Goal: Task Accomplishment & Management: Complete application form

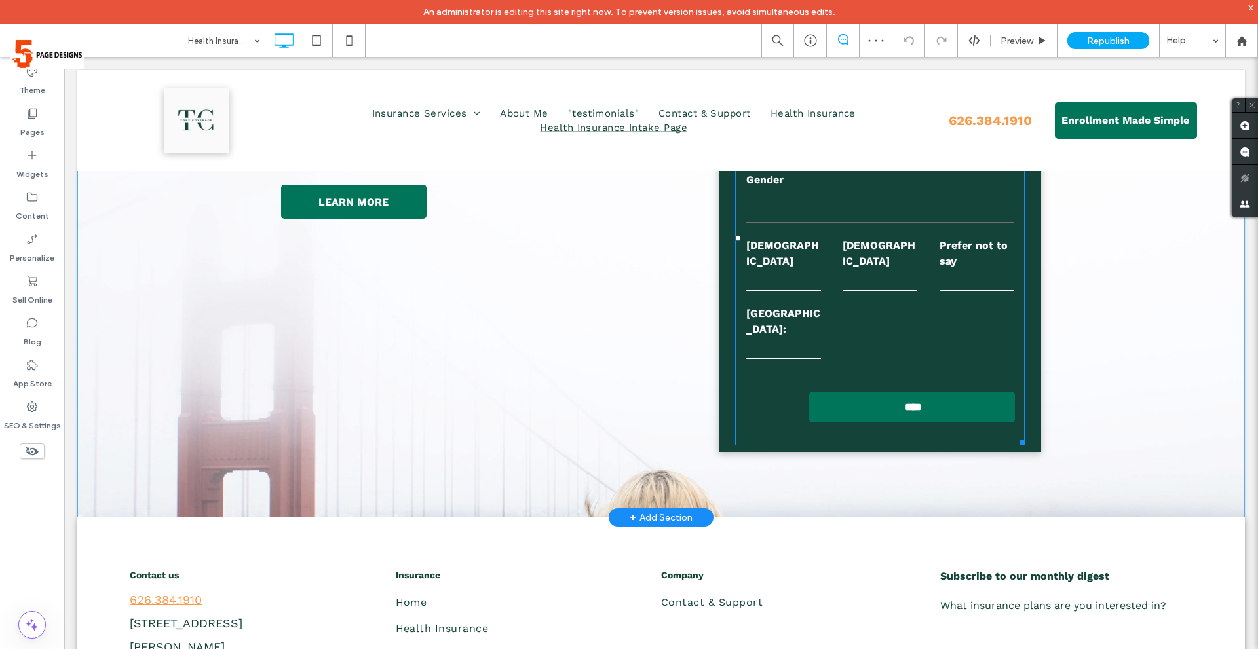
scroll to position [131, 0]
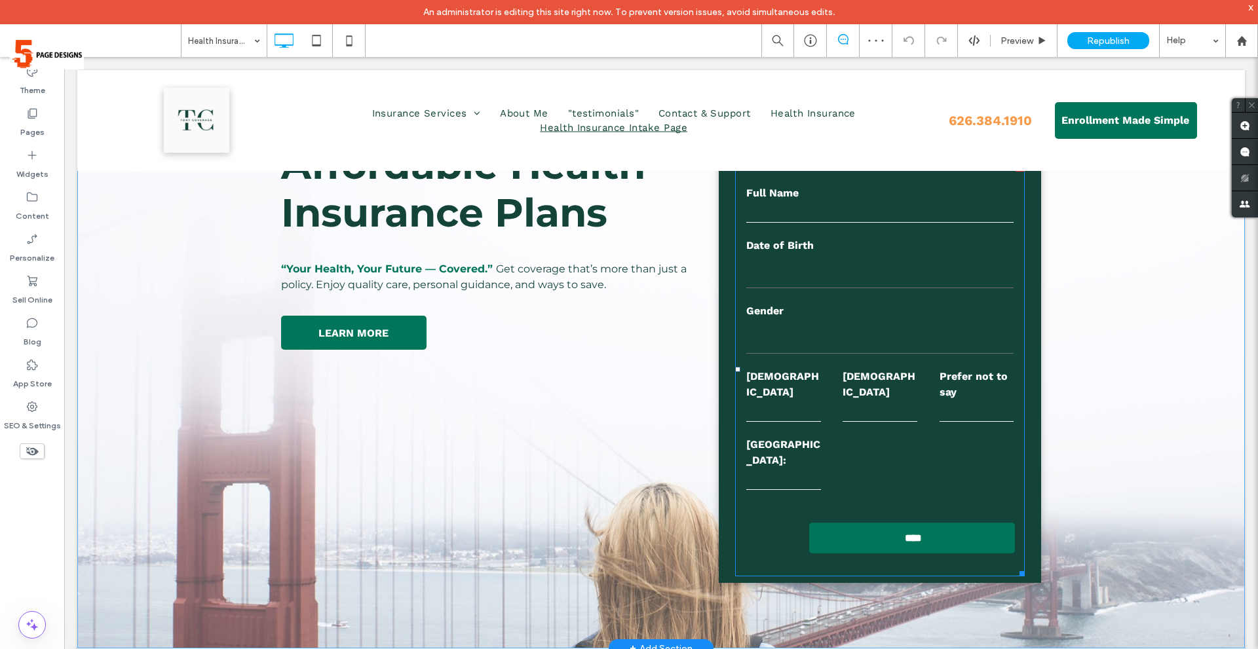
click at [904, 381] on label "[DEMOGRAPHIC_DATA]" at bounding box center [880, 384] width 75 height 31
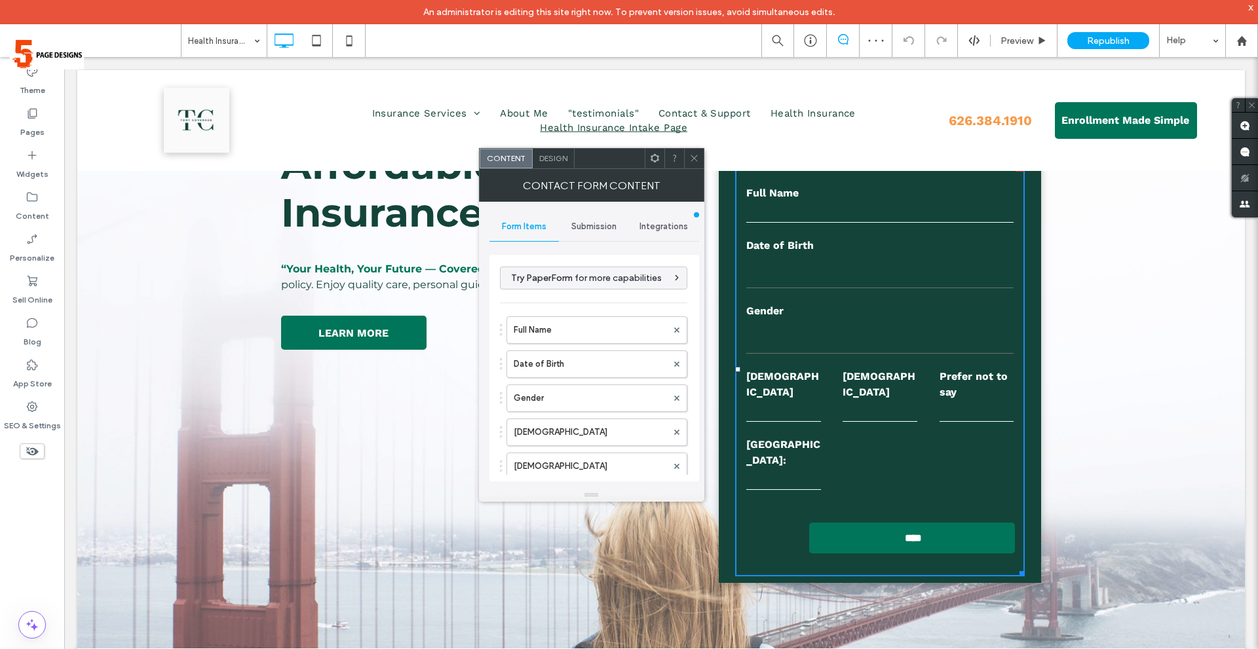
type input "****"
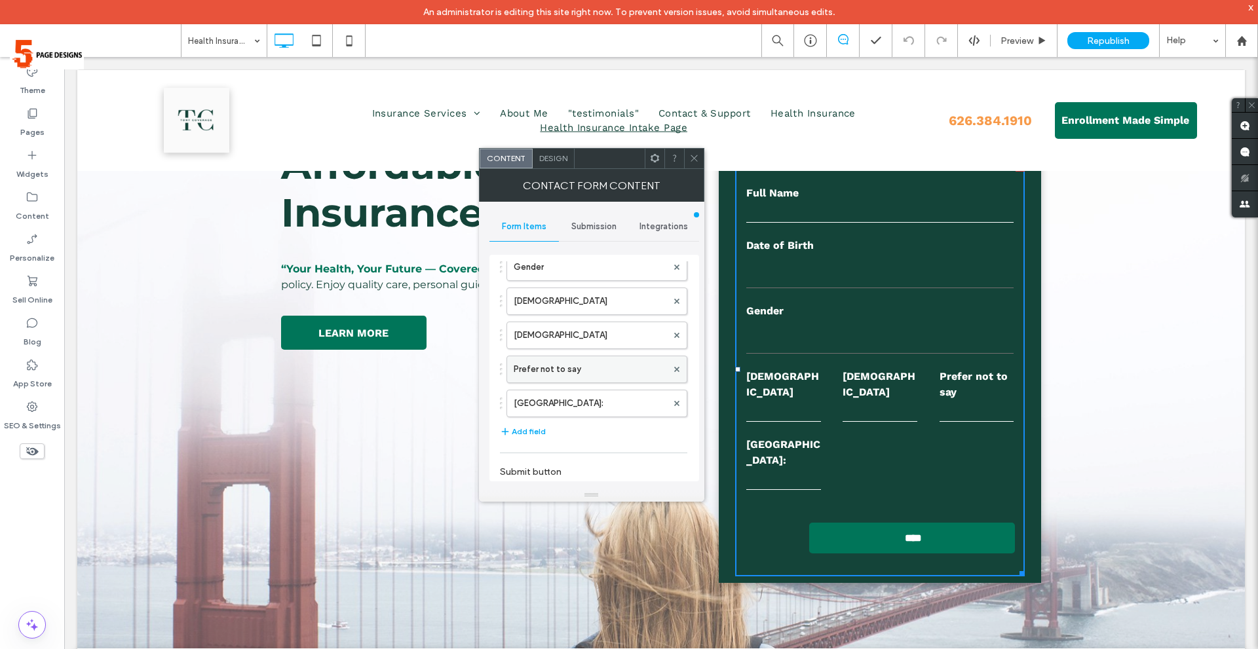
click at [588, 404] on label "[GEOGRAPHIC_DATA]:" at bounding box center [590, 404] width 153 height 26
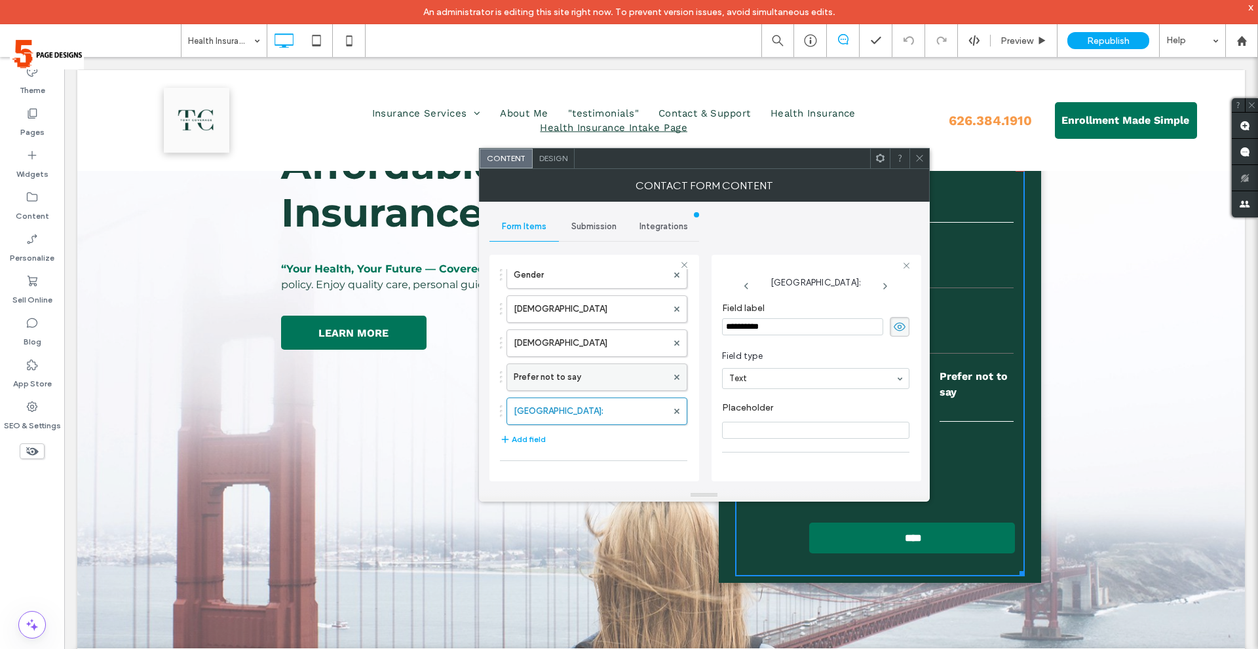
click at [603, 365] on label "Prefer not to say" at bounding box center [590, 377] width 153 height 26
click at [615, 344] on label "Female" at bounding box center [590, 343] width 153 height 26
click at [614, 307] on label "Male" at bounding box center [590, 309] width 153 height 26
click at [601, 337] on label "Gender" at bounding box center [590, 341] width 153 height 26
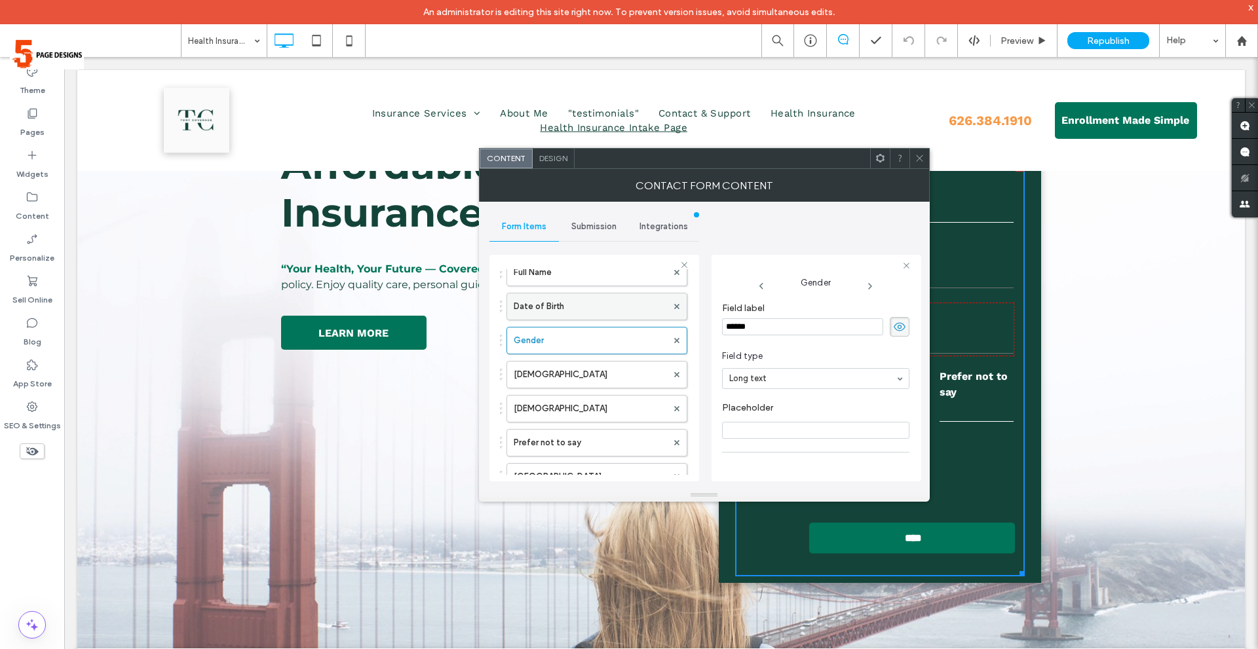
click at [606, 311] on label "Date of Birth" at bounding box center [590, 307] width 153 height 26
click at [610, 282] on label "Full Name" at bounding box center [590, 272] width 153 height 26
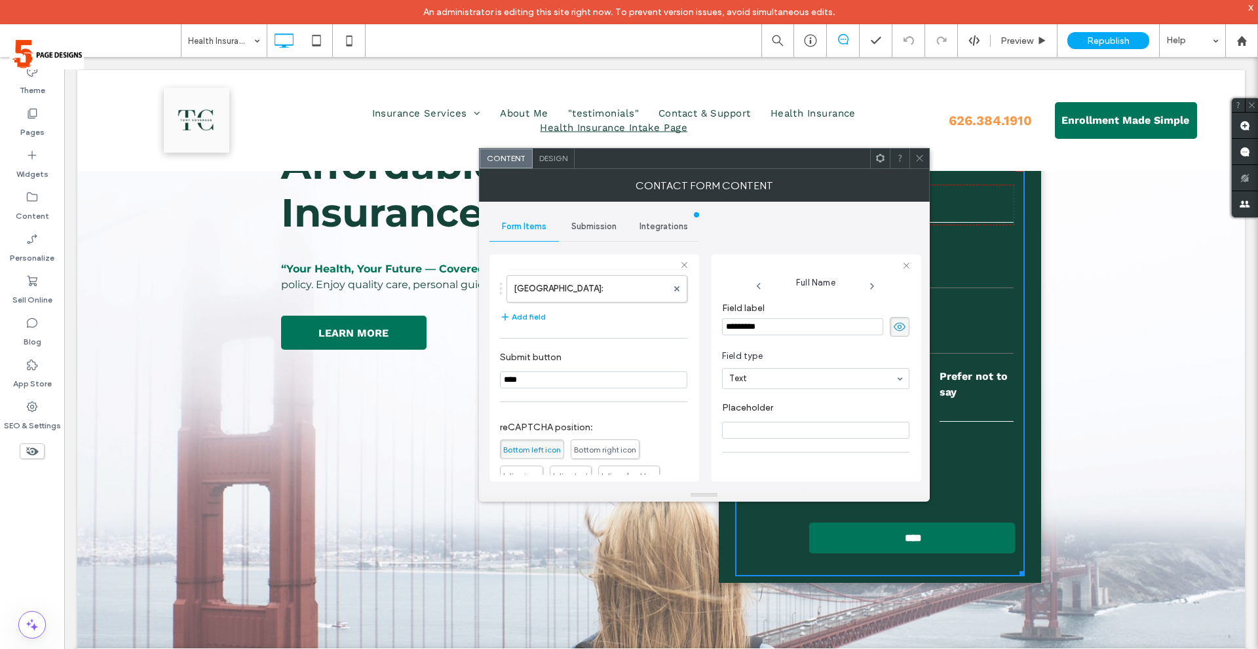
scroll to position [244, 0]
click at [615, 299] on label "New Field:" at bounding box center [590, 298] width 153 height 26
type input "*"
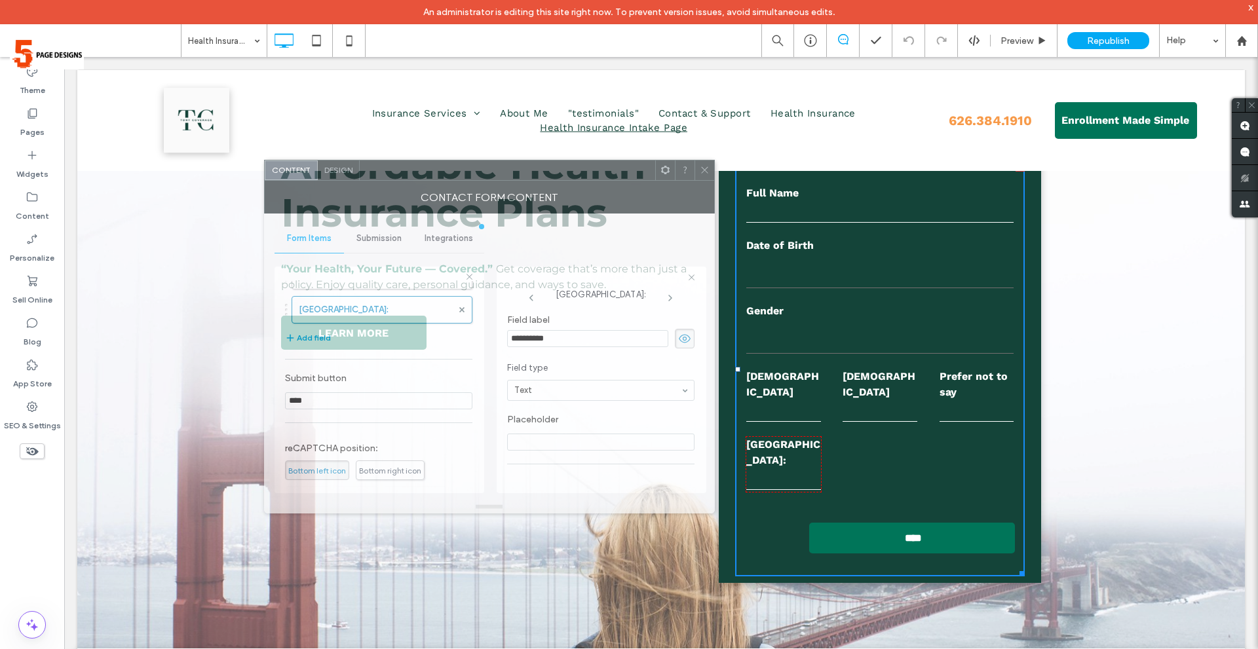
drag, startPoint x: 759, startPoint y: 159, endPoint x: 478, endPoint y: 175, distance: 281.6
click at [473, 174] on div at bounding box center [508, 171] width 296 height 20
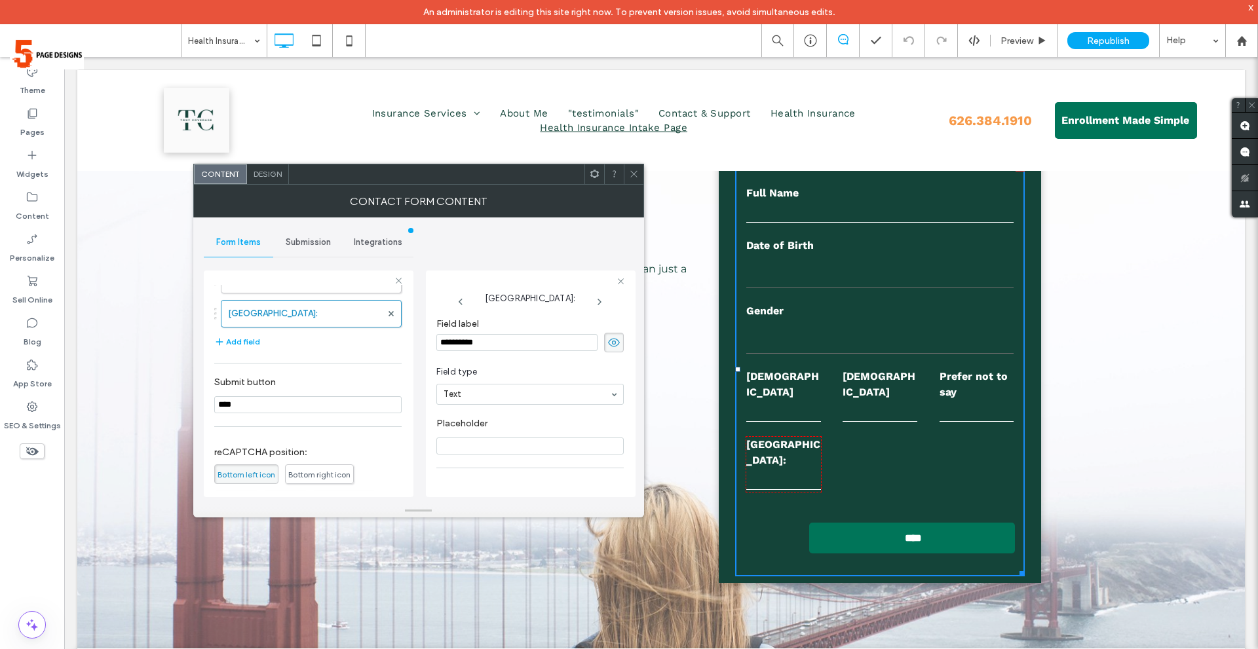
drag, startPoint x: 509, startPoint y: 385, endPoint x: 520, endPoint y: 378, distance: 12.9
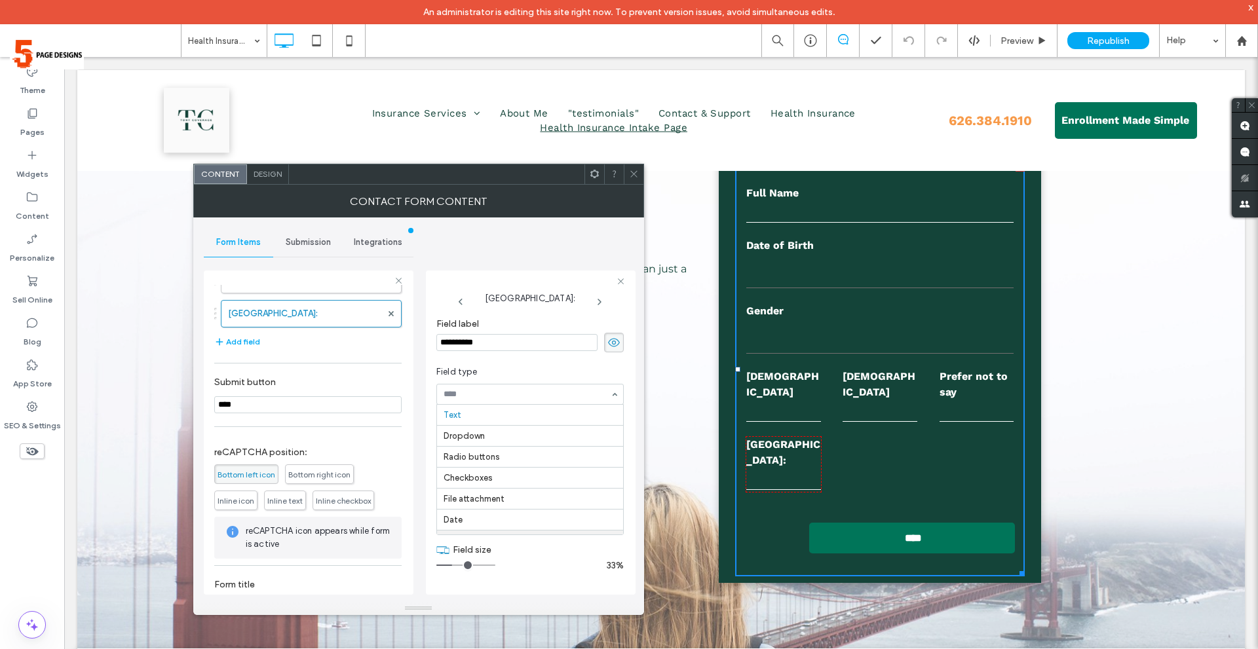
scroll to position [0, 0]
drag, startPoint x: 450, startPoint y: 514, endPoint x: 460, endPoint y: 613, distance: 98.8
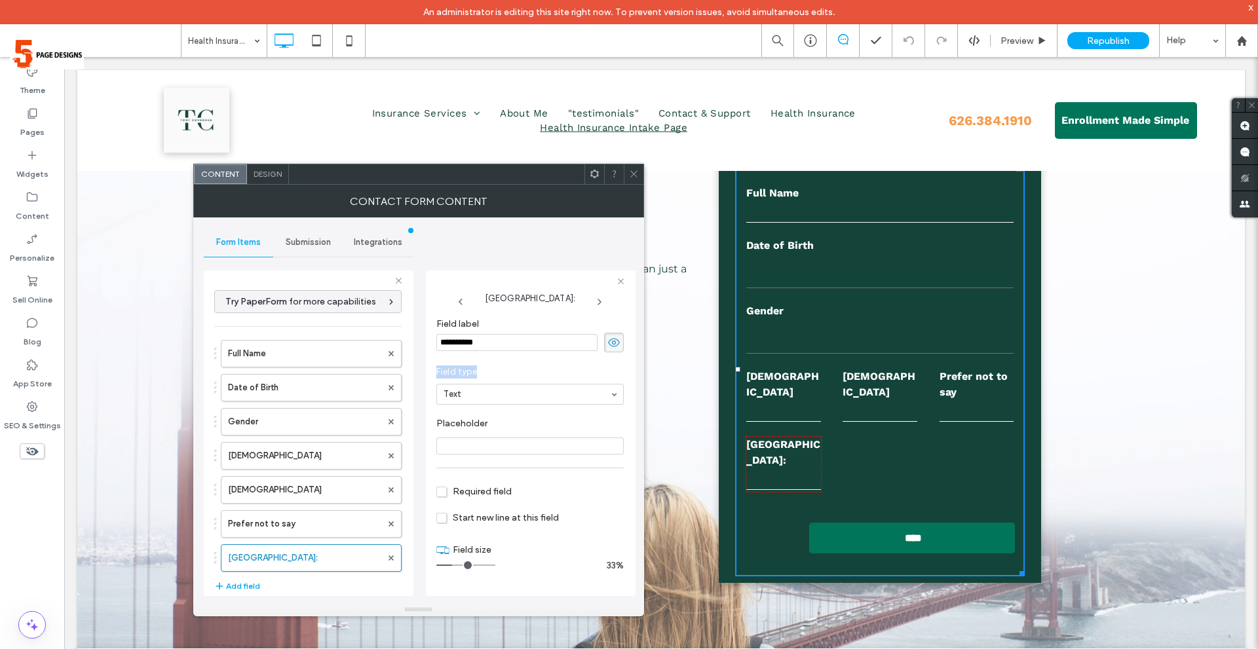
drag, startPoint x: 478, startPoint y: 371, endPoint x: 433, endPoint y: 370, distance: 45.2
click at [433, 370] on div "**********" at bounding box center [531, 434] width 210 height 326
click at [583, 377] on span "Field type" at bounding box center [527, 372] width 182 height 13
click at [632, 181] on span at bounding box center [634, 174] width 10 height 20
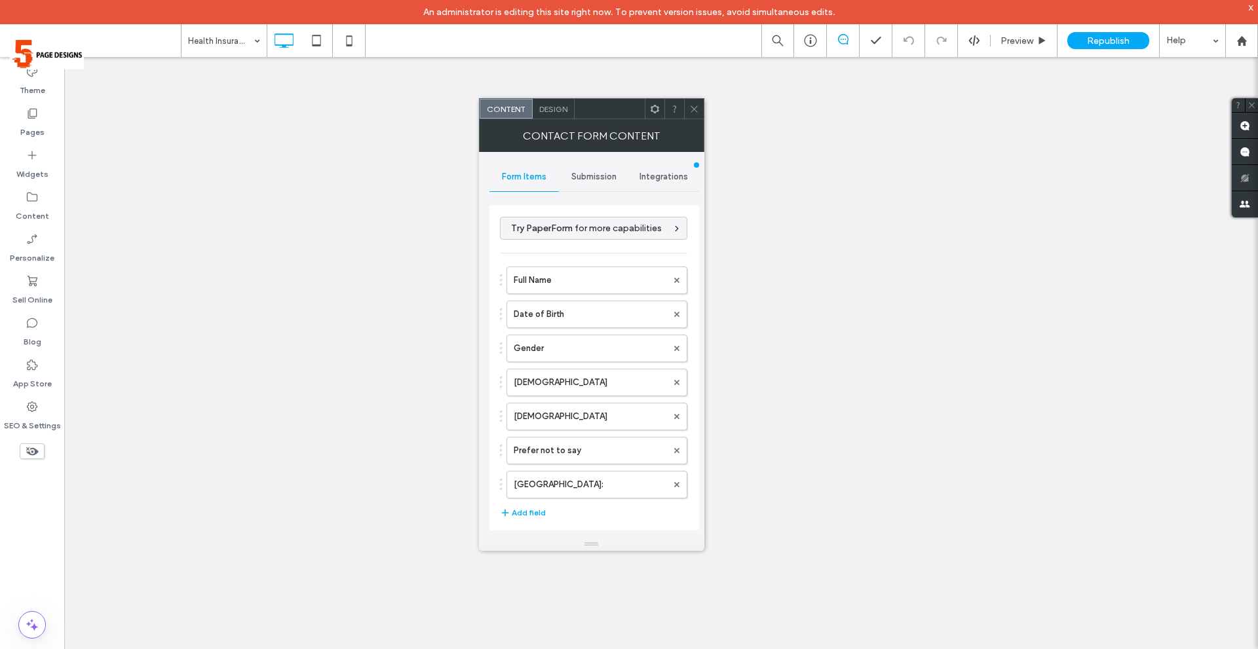
click at [594, 472] on label "[GEOGRAPHIC_DATA]:" at bounding box center [590, 485] width 153 height 26
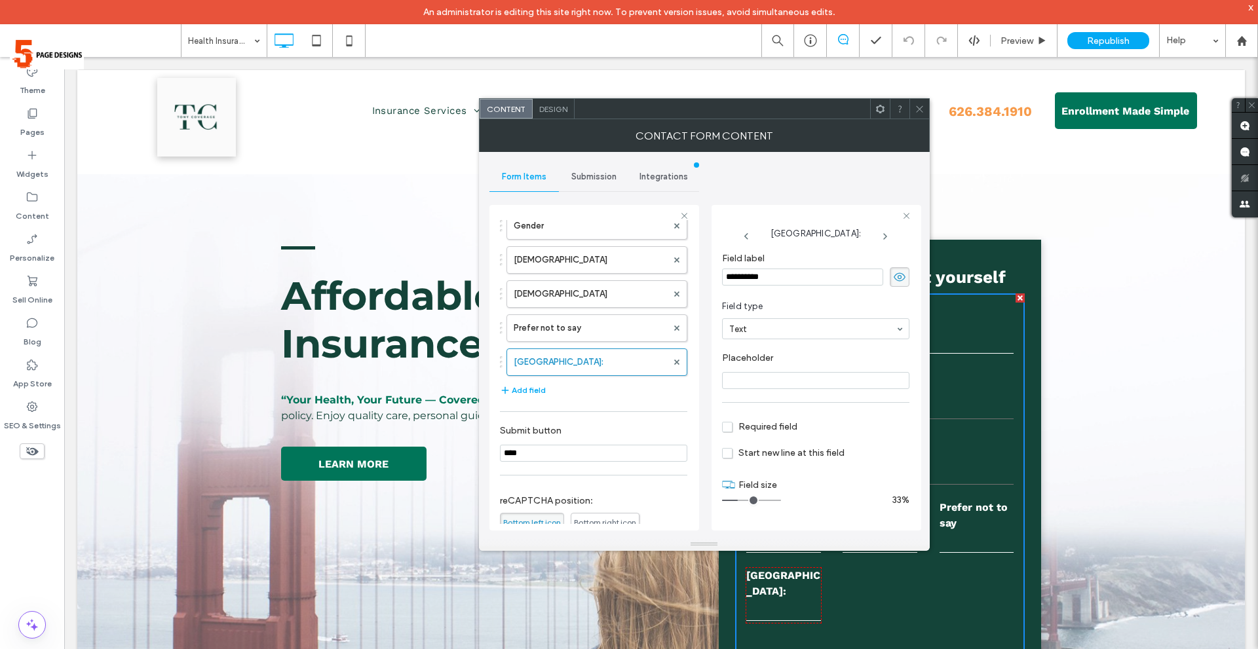
click at [924, 111] on icon at bounding box center [920, 109] width 10 height 10
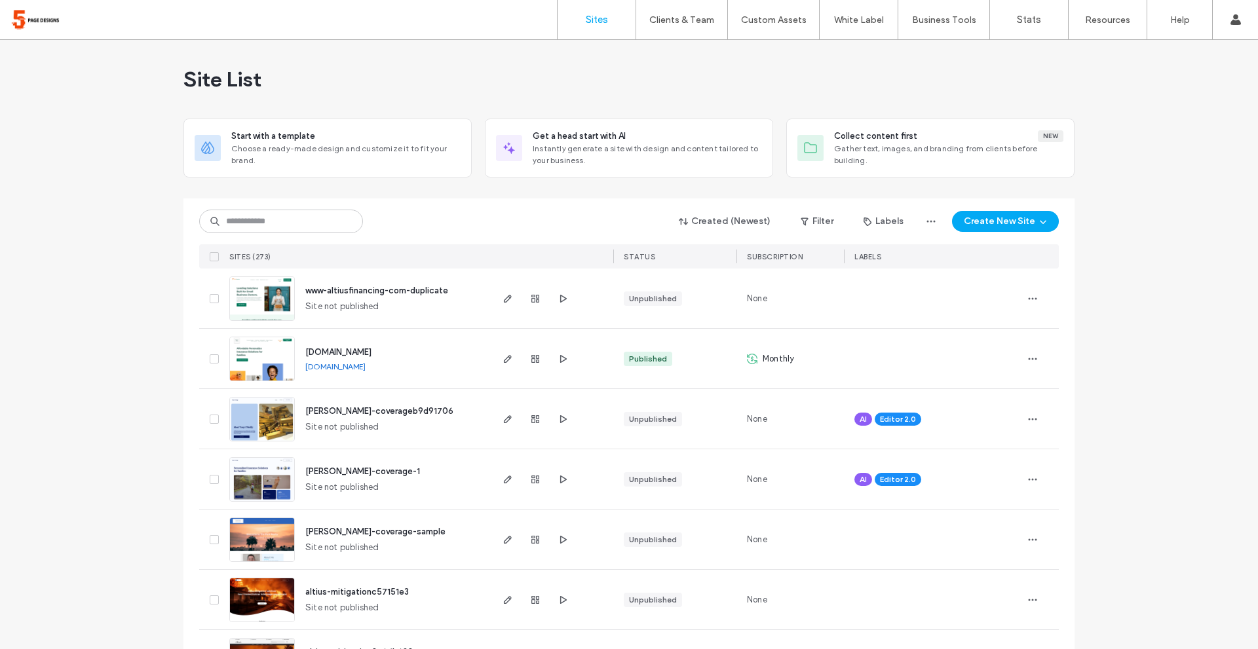
drag, startPoint x: 505, startPoint y: 356, endPoint x: 1040, endPoint y: 206, distance: 556.0
click at [505, 356] on use "button" at bounding box center [508, 359] width 8 height 8
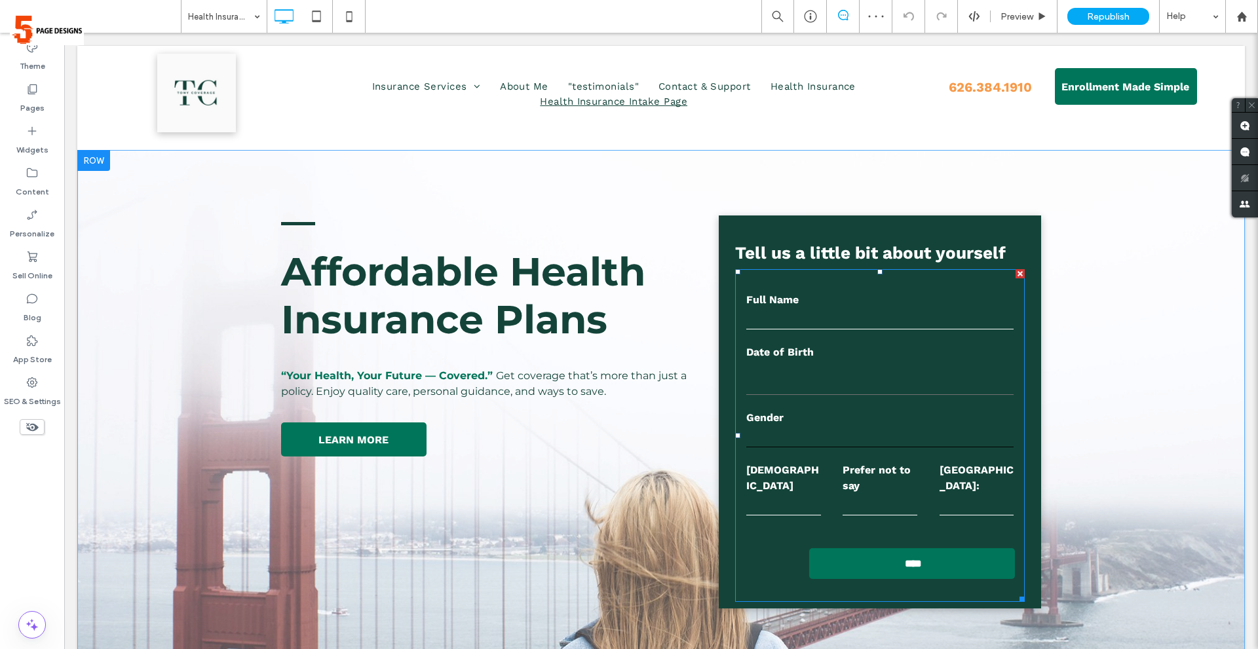
click at [877, 391] on textarea at bounding box center [879, 378] width 267 height 33
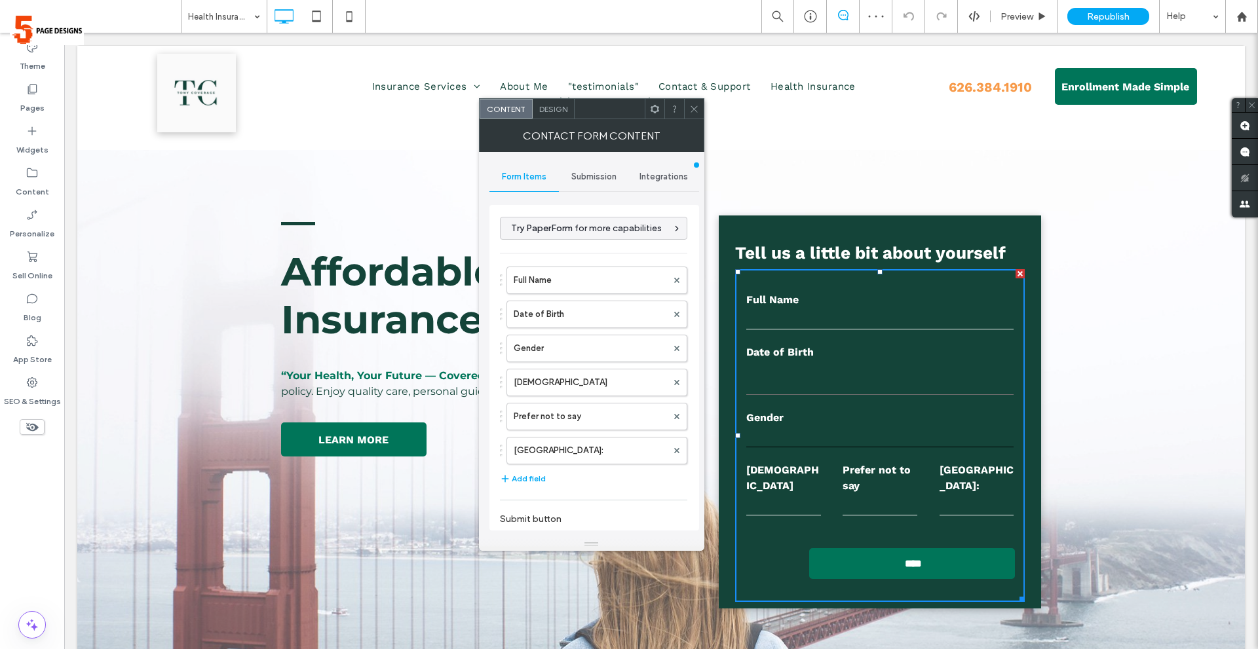
type input "****"
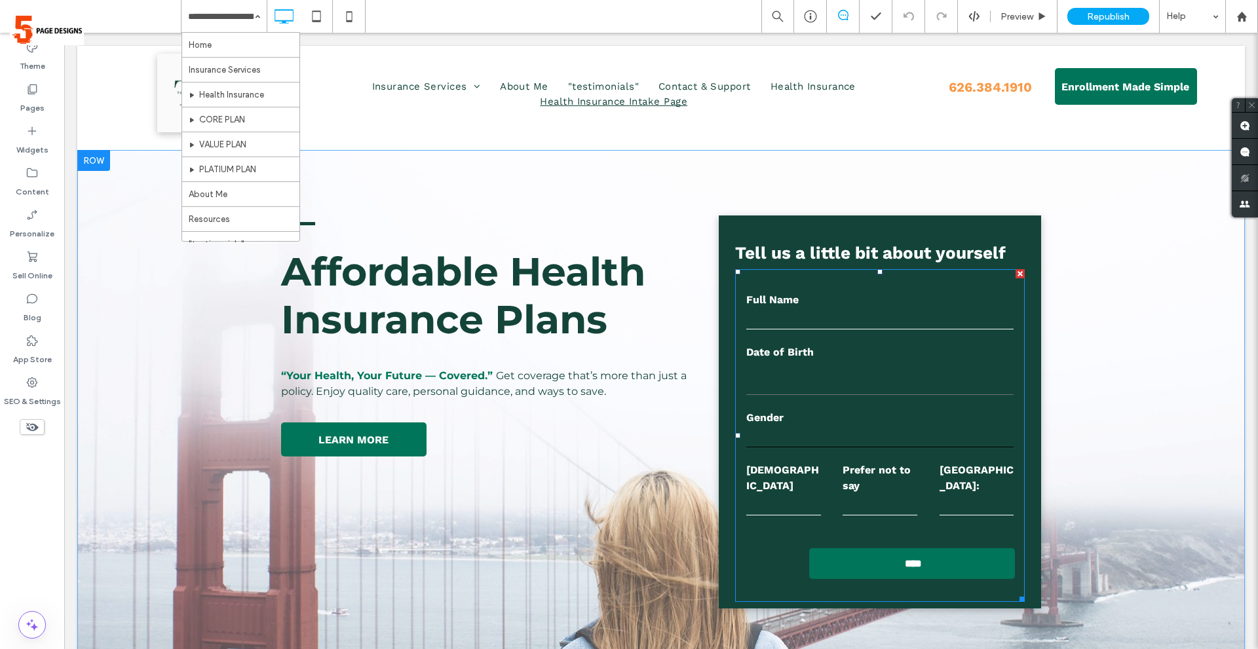
click at [890, 491] on label "Prefer not to say" at bounding box center [880, 478] width 75 height 31
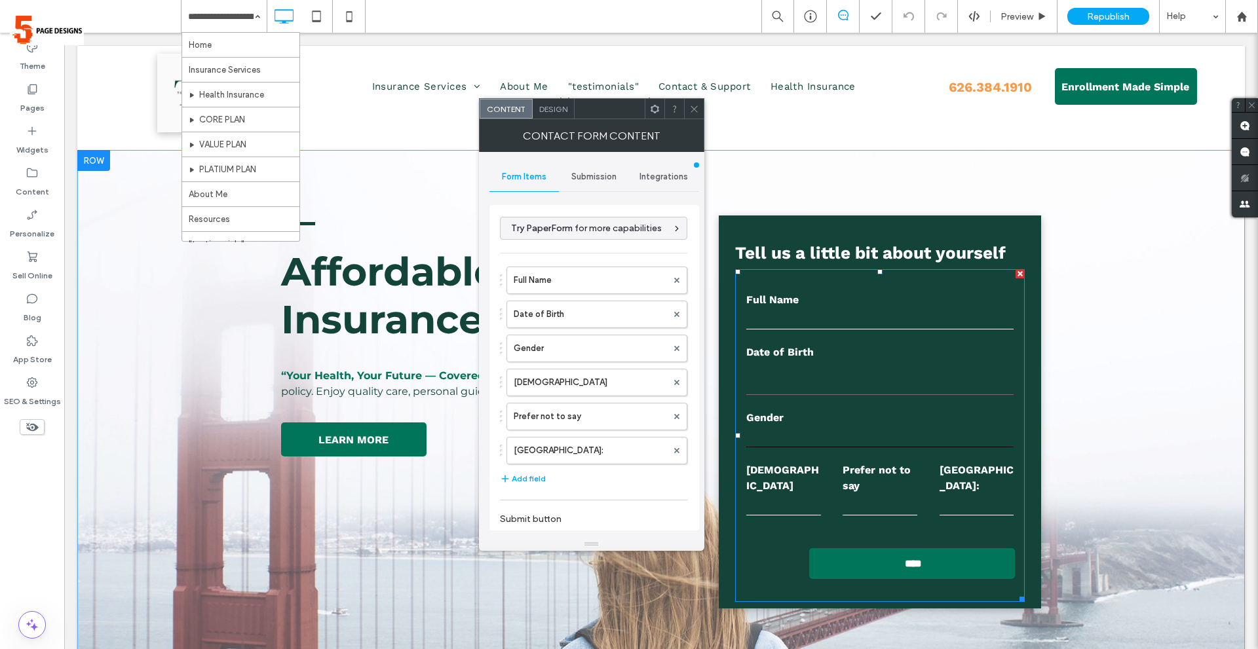
type input "****"
click at [565, 346] on label "Gender" at bounding box center [590, 349] width 153 height 26
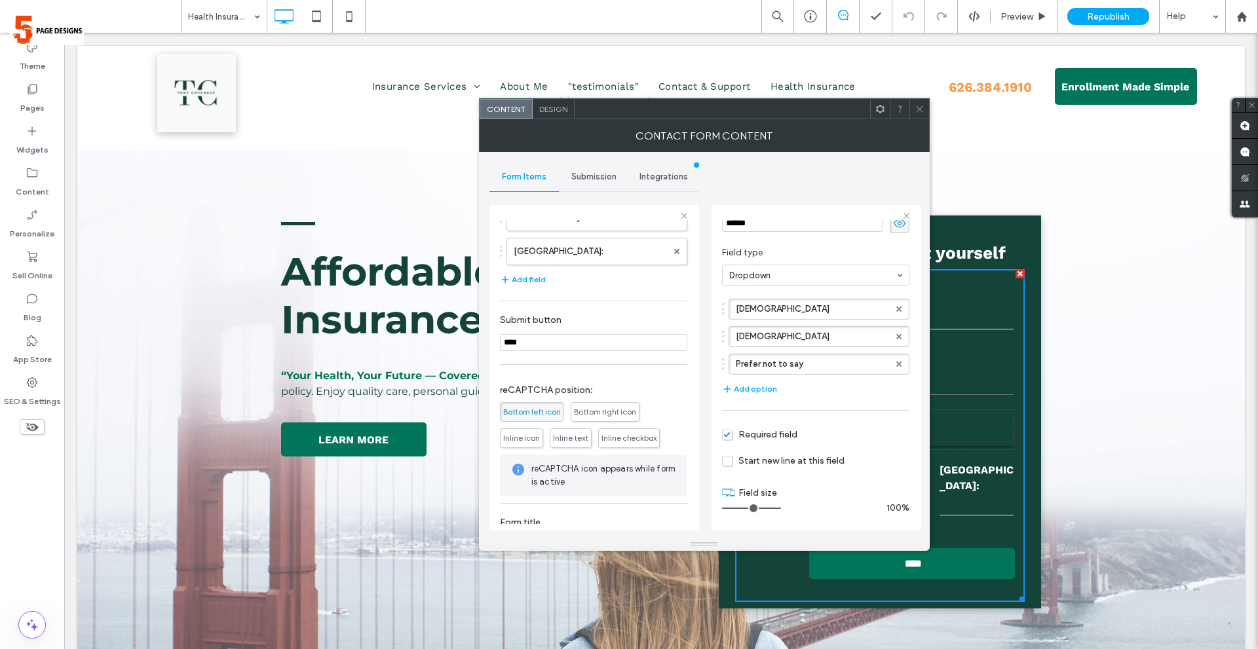
scroll to position [243, 0]
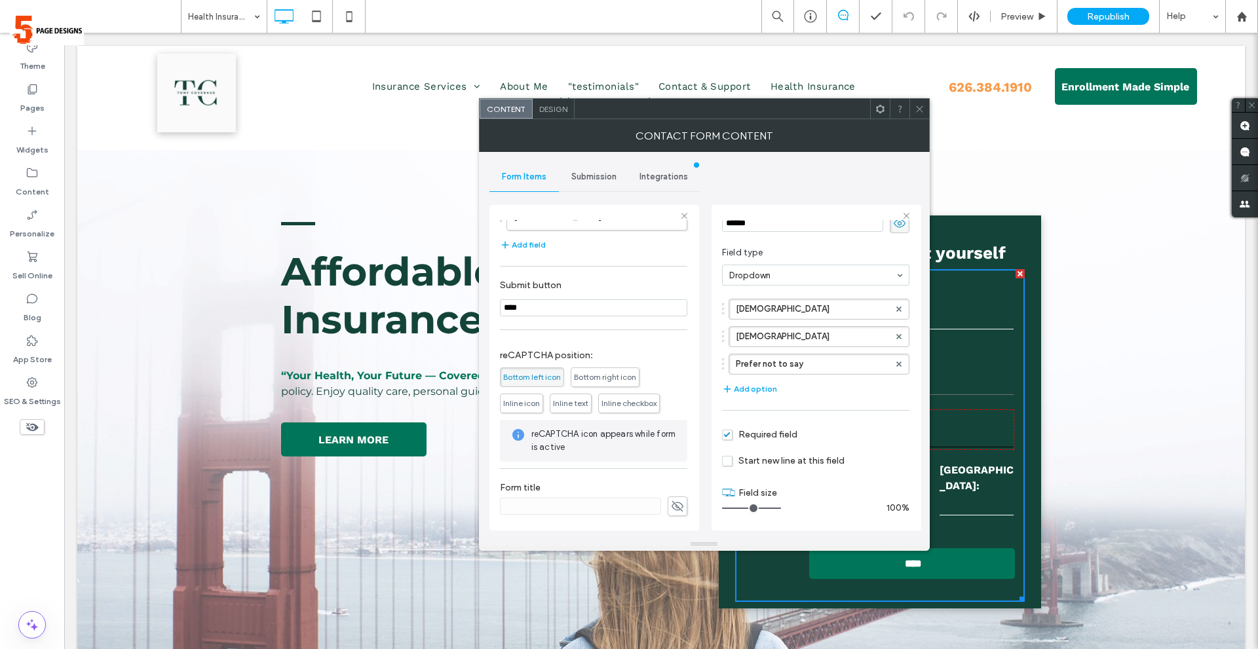
click at [556, 100] on div "Design" at bounding box center [554, 109] width 42 height 20
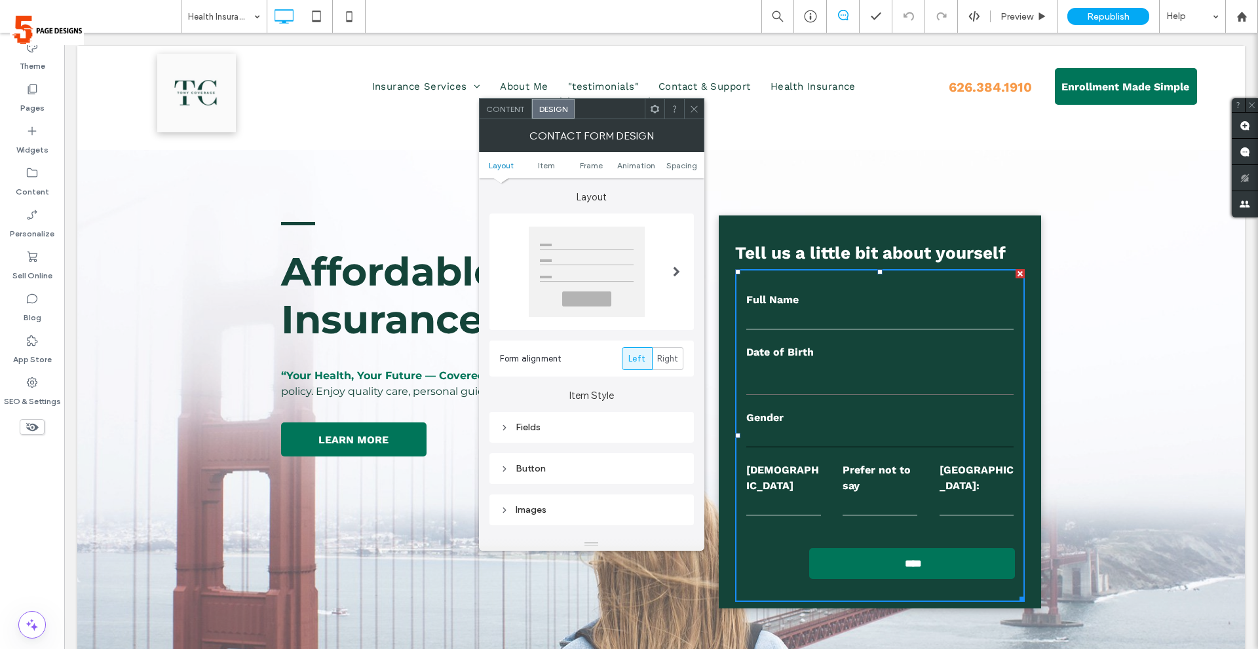
scroll to position [66, 0]
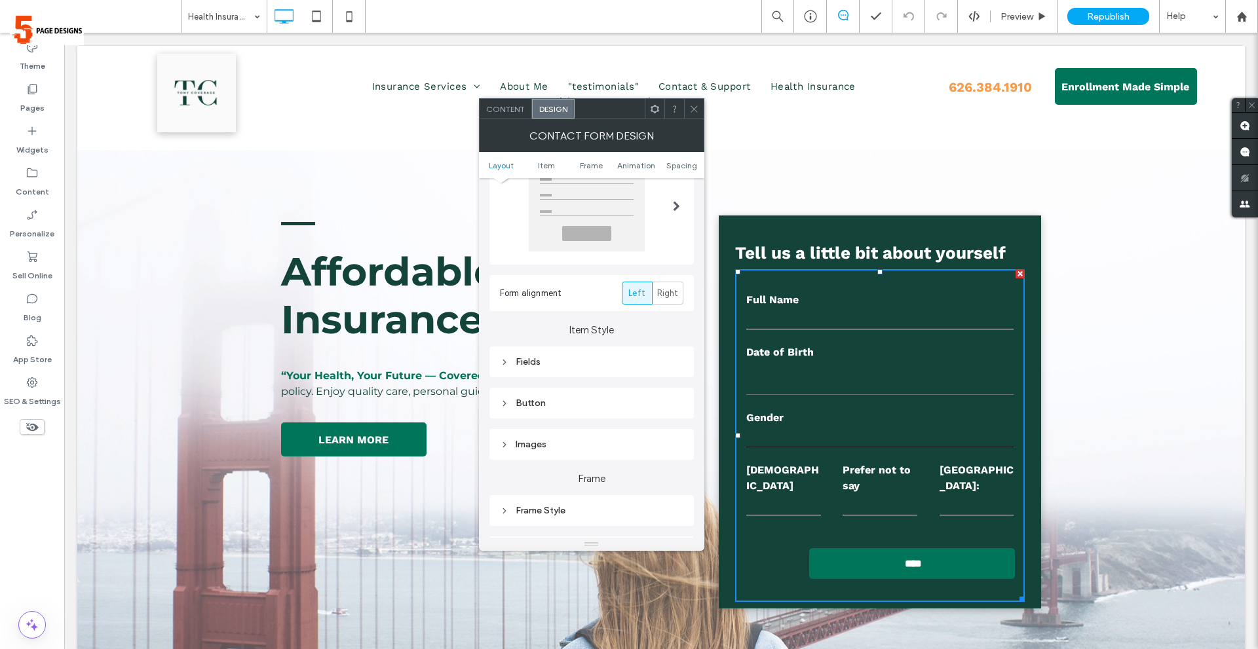
click at [590, 348] on div "Fields" at bounding box center [592, 362] width 204 height 31
click at [619, 362] on div "Fields" at bounding box center [591, 361] width 183 height 11
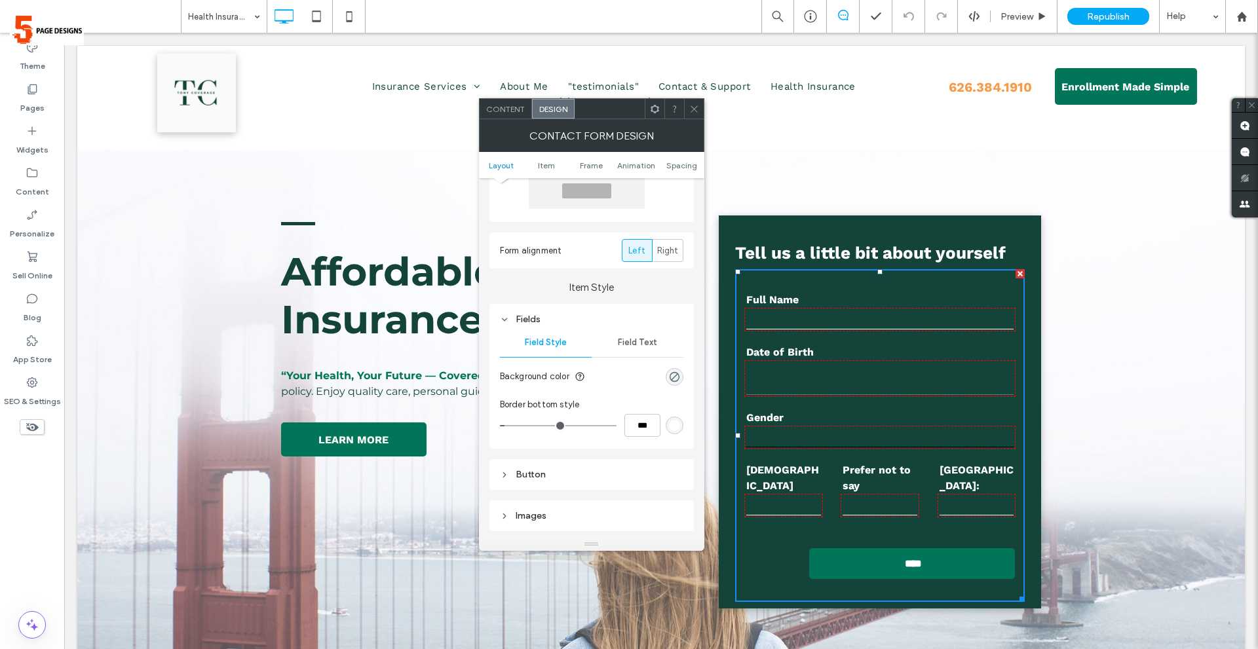
scroll to position [131, 0]
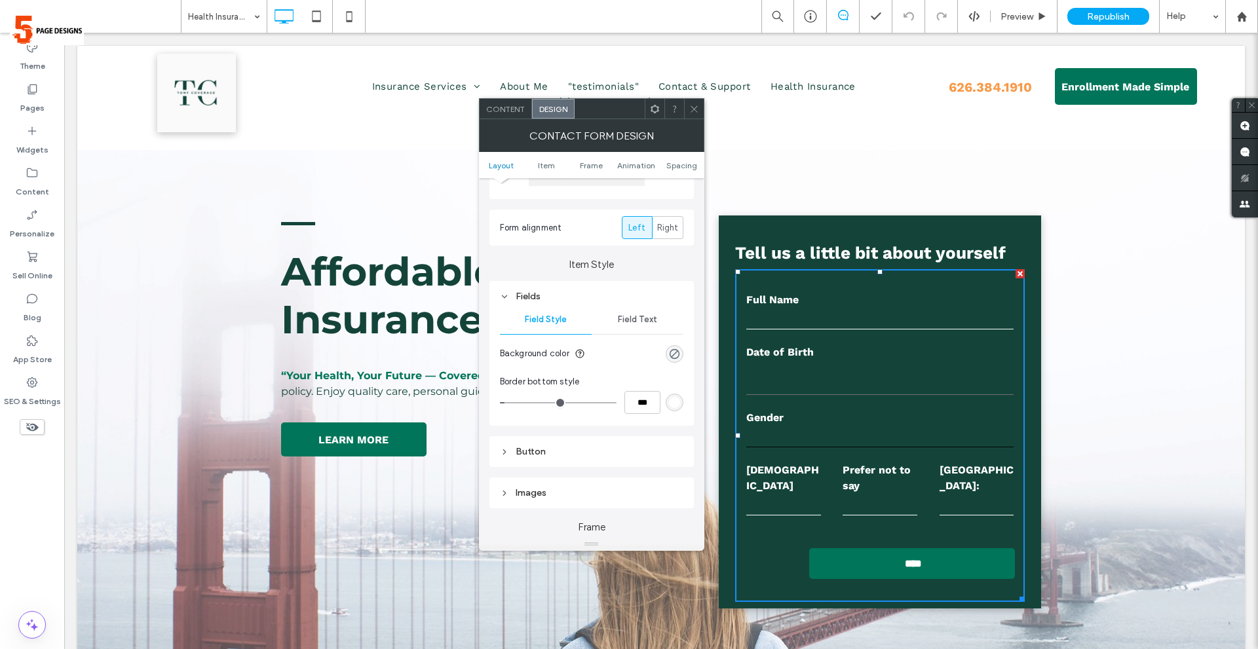
click at [641, 319] on span "Field Text" at bounding box center [637, 320] width 39 height 10
click at [655, 392] on label "Input" at bounding box center [586, 387] width 173 height 26
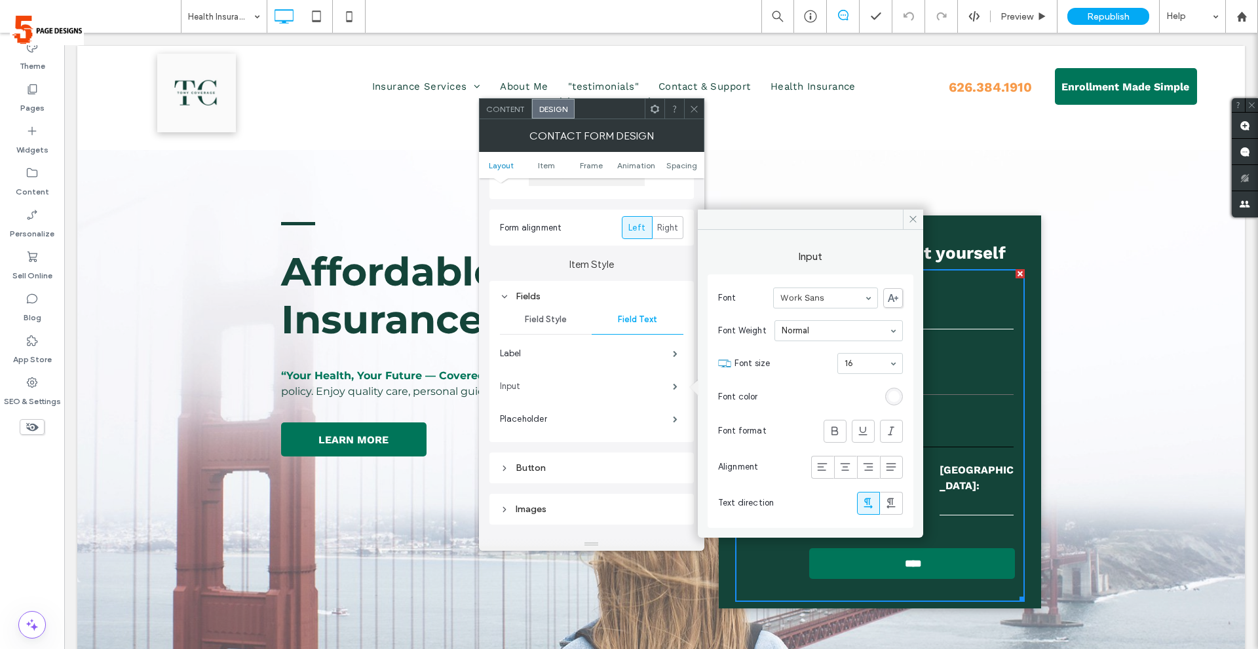
click at [664, 386] on label "Input" at bounding box center [586, 387] width 173 height 26
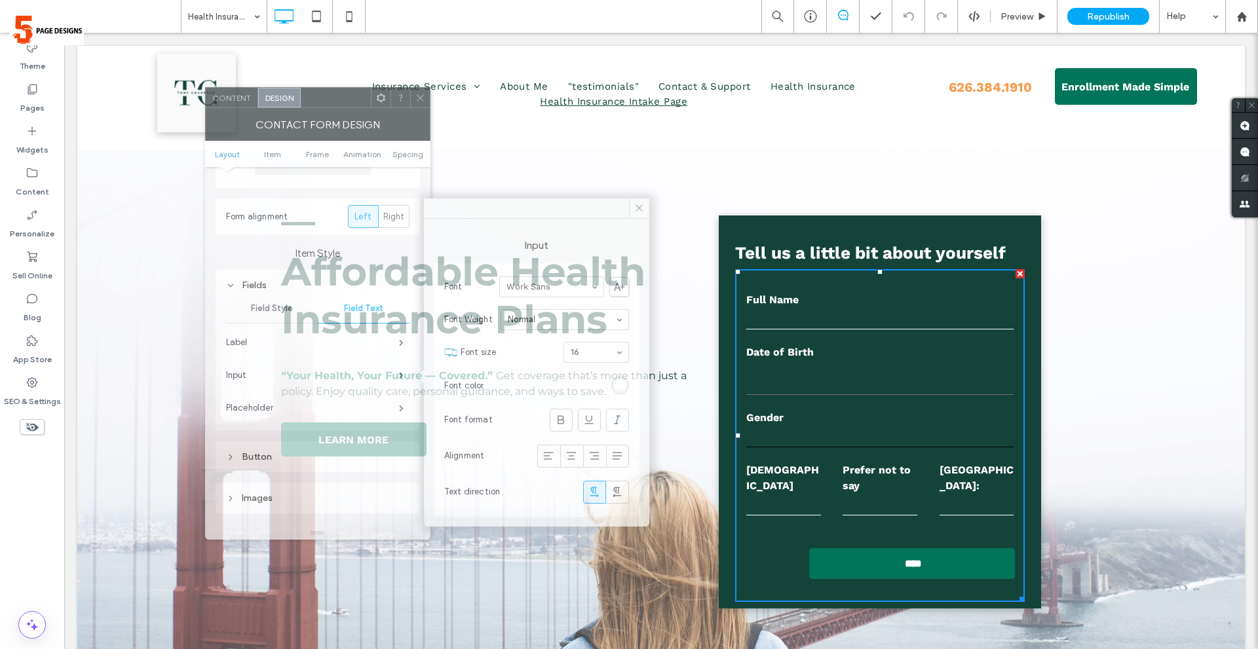
drag, startPoint x: 586, startPoint y: 110, endPoint x: 277, endPoint y: 125, distance: 309.0
click at [301, 97] on div at bounding box center [336, 98] width 70 height 20
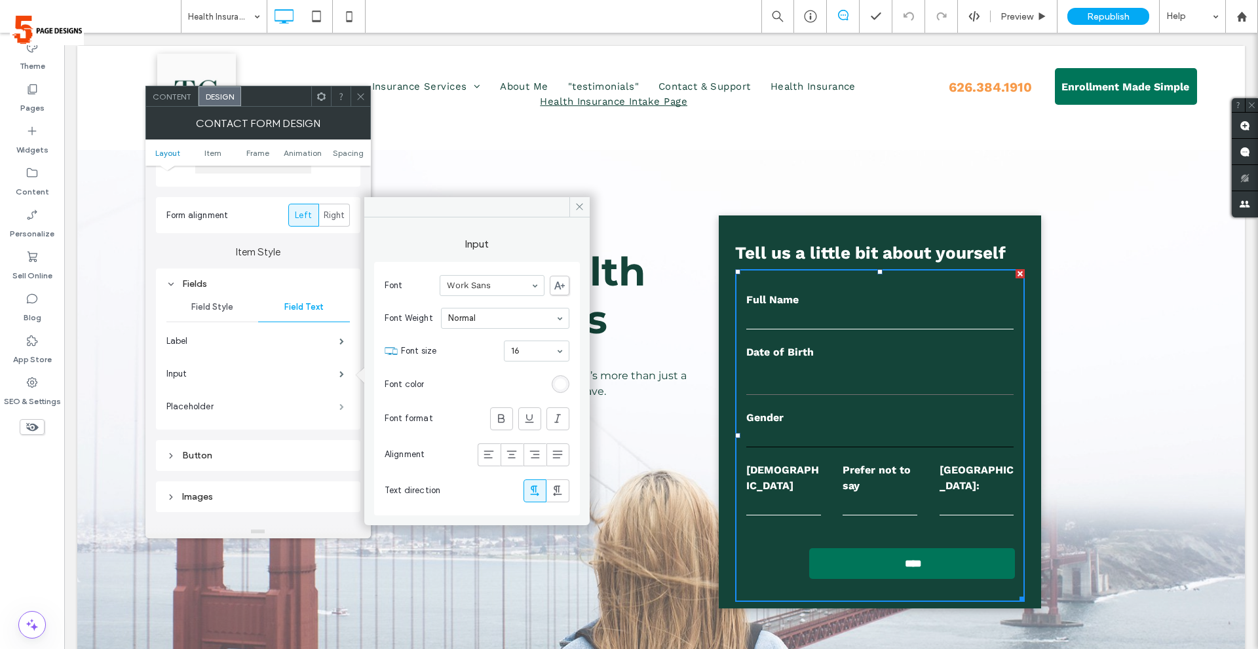
click at [339, 404] on span at bounding box center [341, 407] width 5 height 7
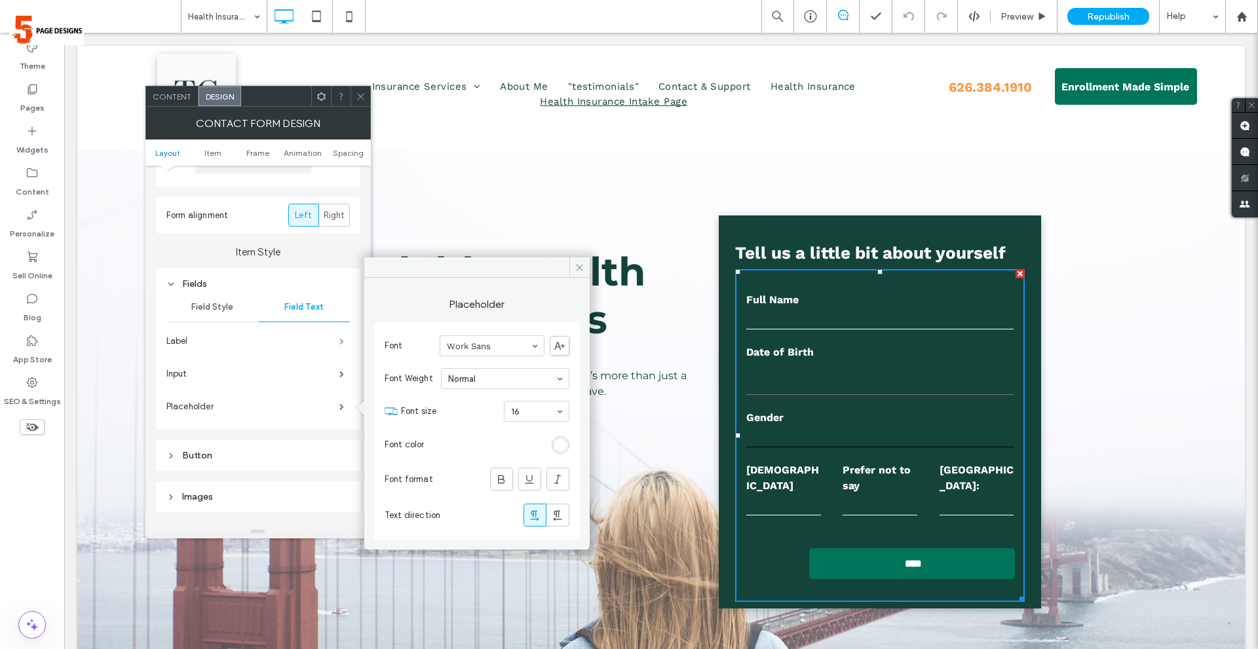
click at [339, 345] on span at bounding box center [341, 341] width 5 height 7
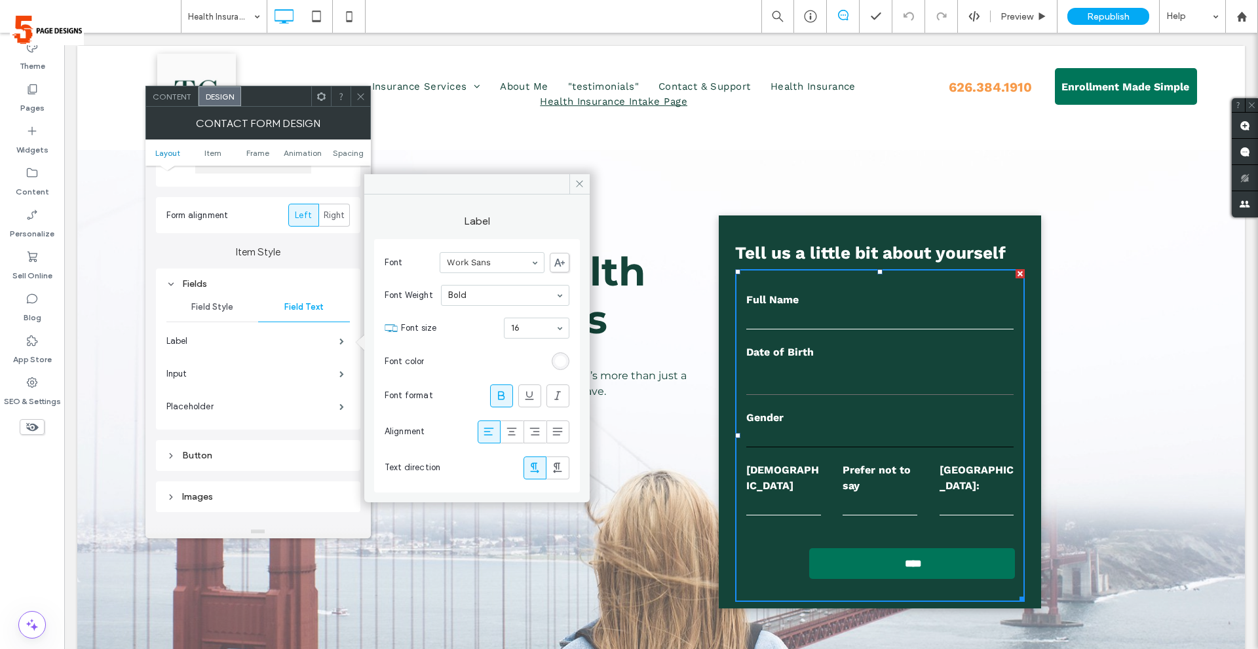
click at [233, 310] on span "Field Style" at bounding box center [212, 307] width 42 height 10
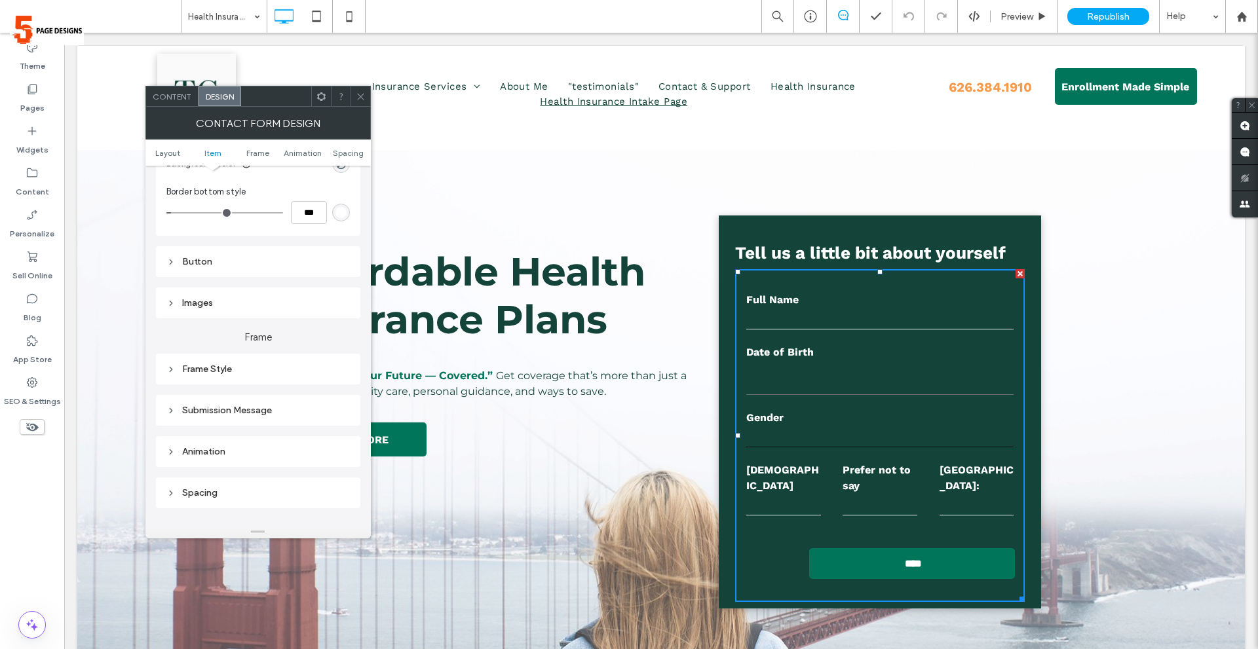
scroll to position [328, 0]
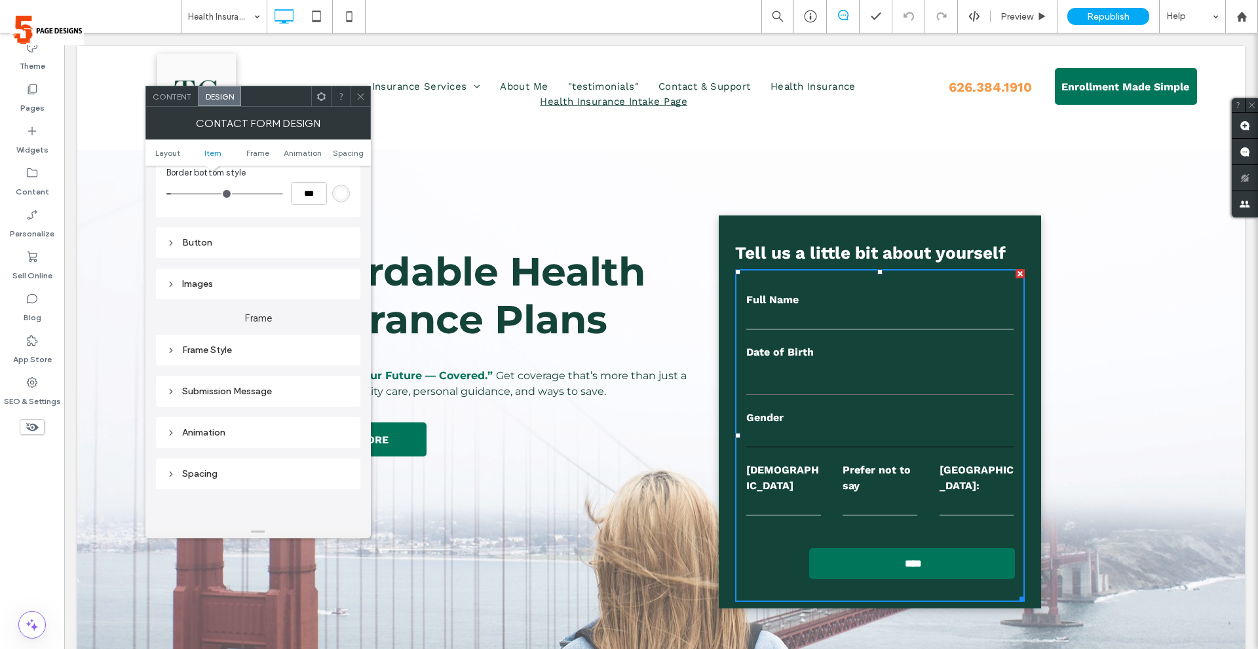
click at [257, 343] on div "Frame Style" at bounding box center [257, 350] width 183 height 18
click at [193, 346] on div "Frame Style" at bounding box center [257, 350] width 183 height 11
click at [233, 394] on div "Submission Message" at bounding box center [257, 391] width 183 height 11
click at [240, 392] on div "Submission Message" at bounding box center [257, 391] width 183 height 11
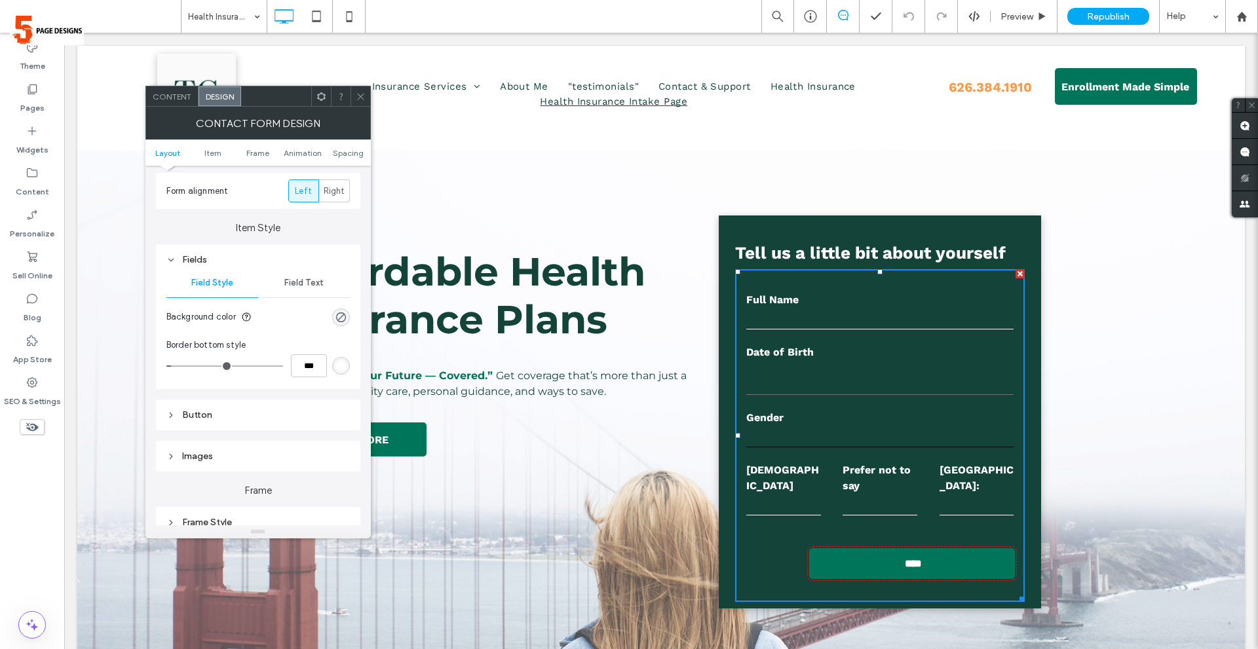
scroll to position [66, 0]
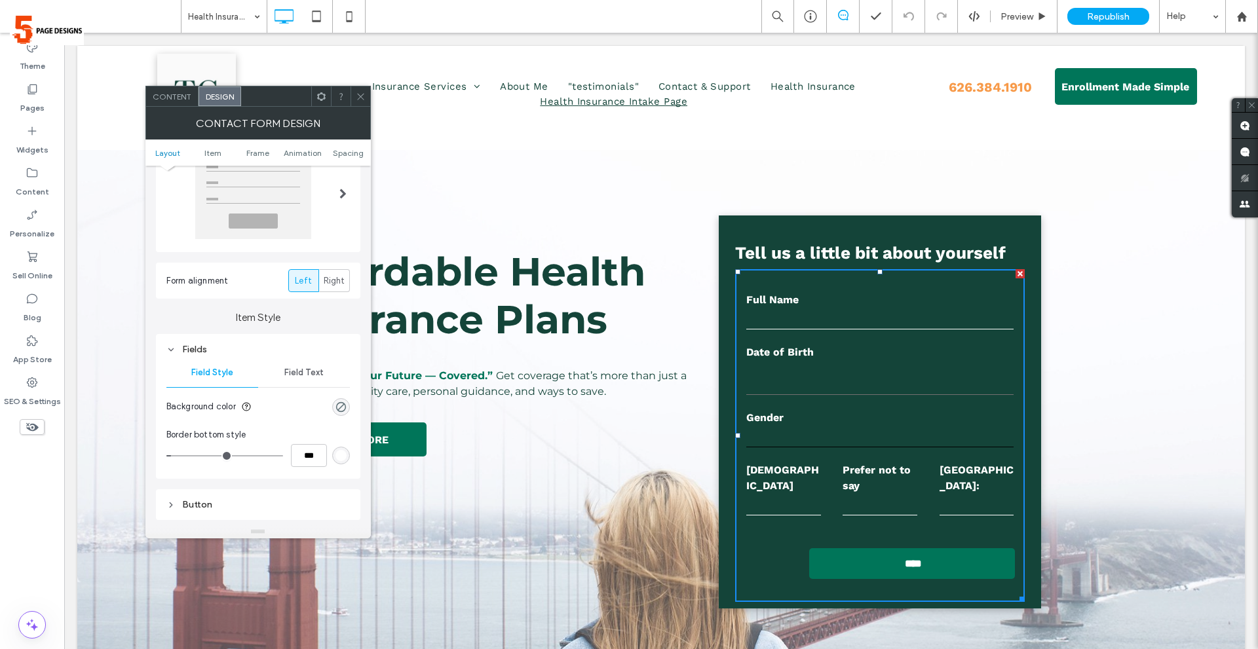
click at [303, 364] on div "Field Text" at bounding box center [304, 372] width 92 height 29
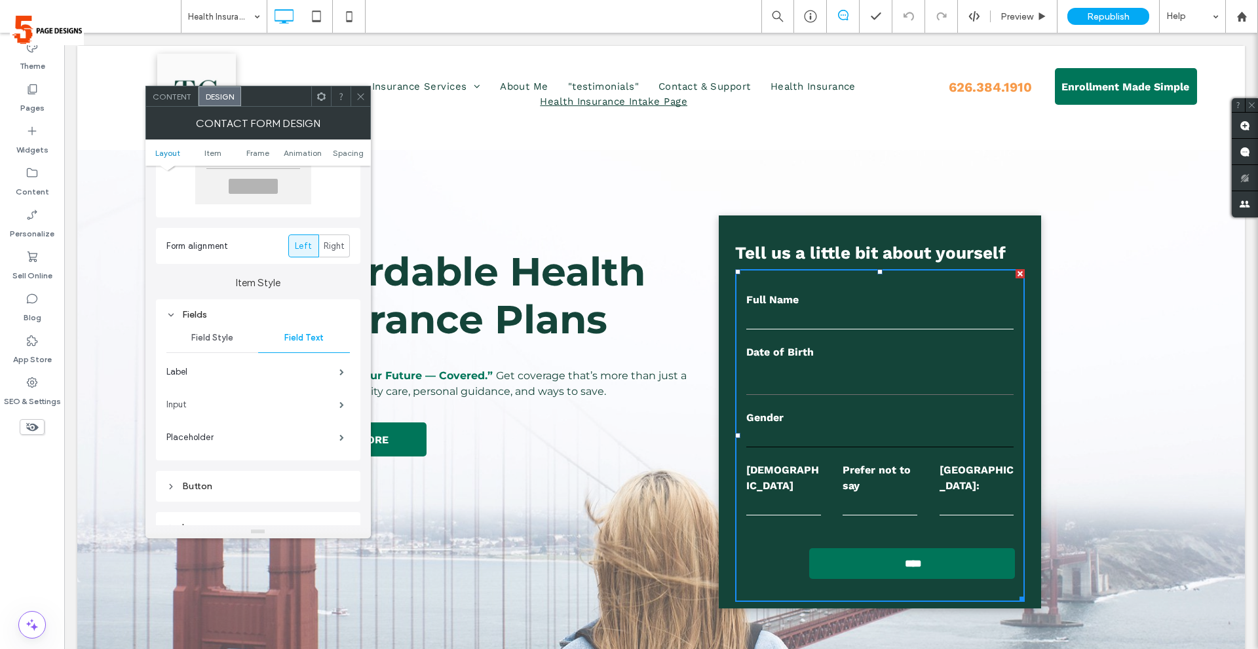
scroll to position [131, 0]
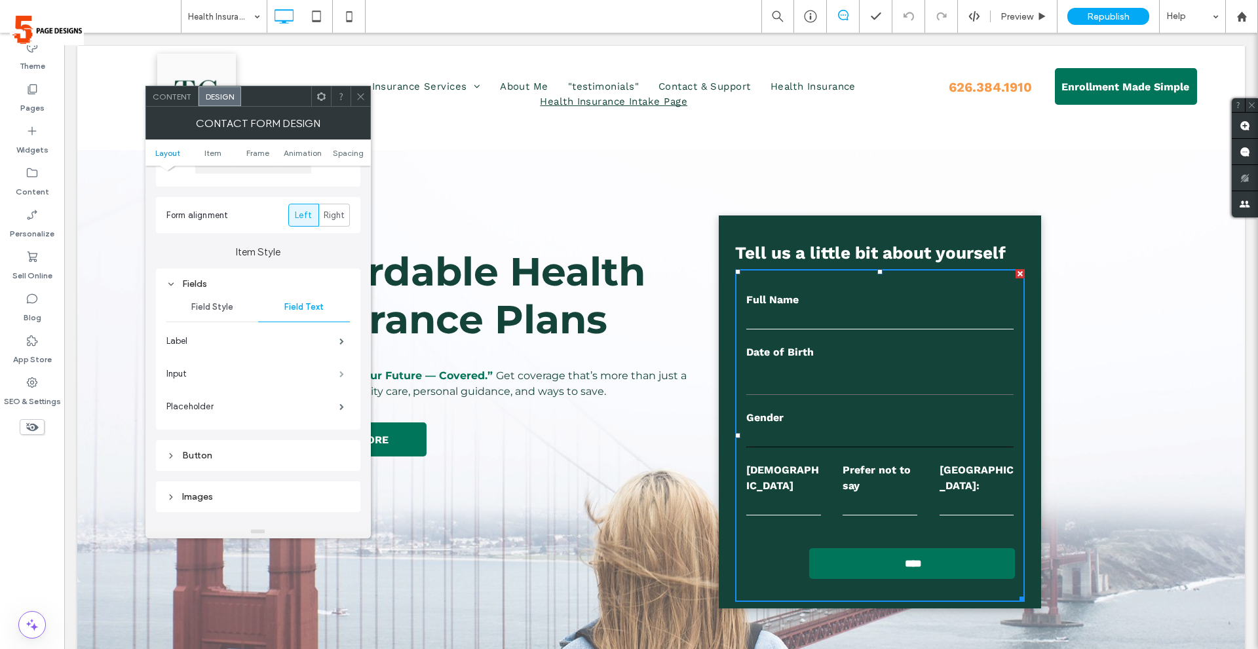
click at [343, 377] on span at bounding box center [341, 374] width 5 height 7
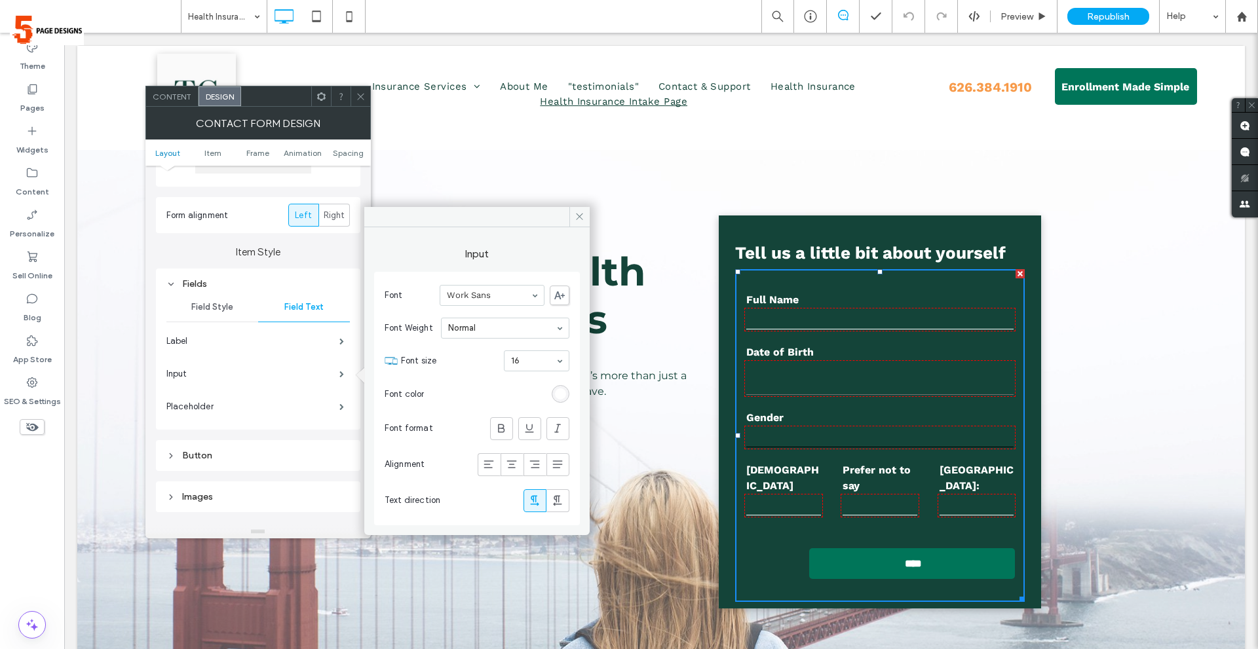
click at [558, 394] on div "rgb(255, 255, 255)" at bounding box center [560, 394] width 11 height 11
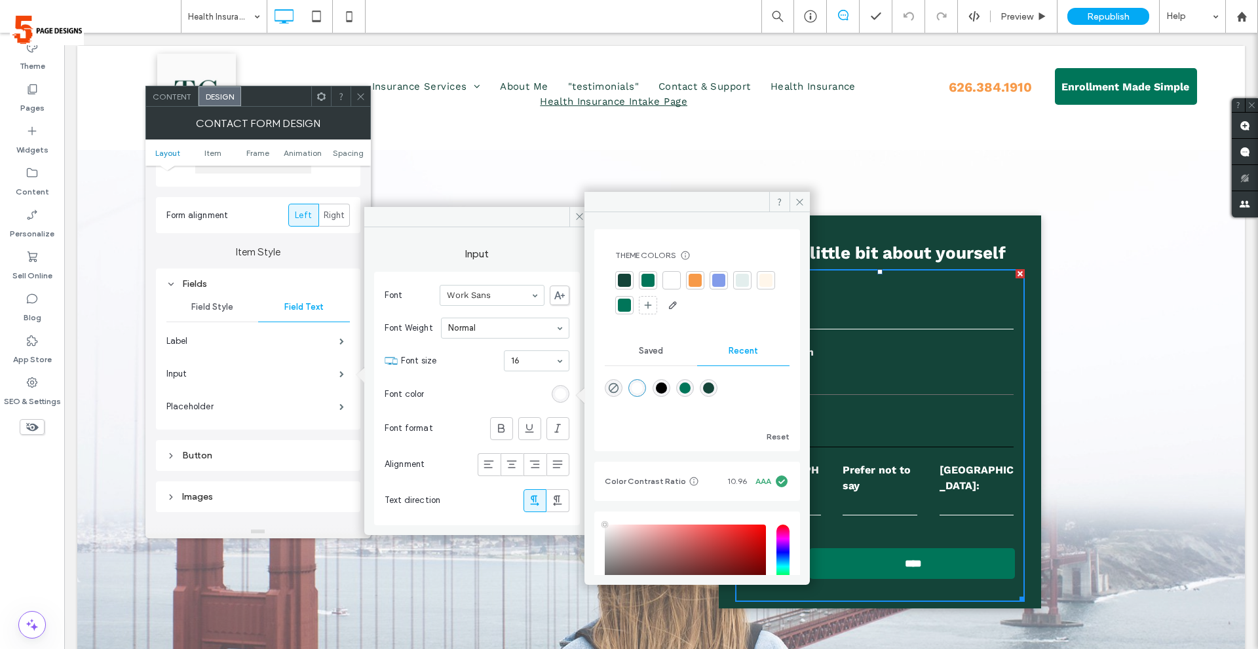
click at [558, 394] on div "rgb(255, 255, 255)" at bounding box center [560, 394] width 11 height 11
click at [667, 391] on div "rgba(0, 0, 0, 1)" at bounding box center [661, 388] width 11 height 11
click at [640, 386] on div "rgba(255, 255, 255, 1)" at bounding box center [637, 388] width 11 height 11
type input "*******"
click at [478, 383] on section "Font color" at bounding box center [477, 394] width 185 height 33
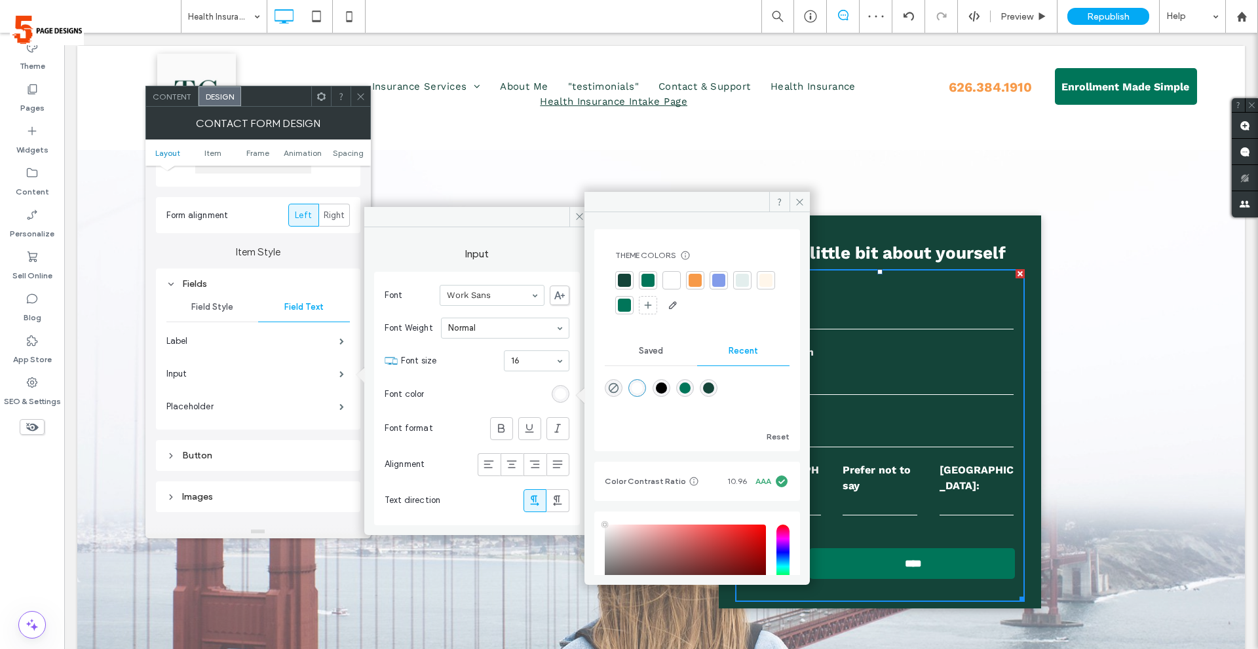
click at [362, 94] on icon at bounding box center [361, 97] width 10 height 10
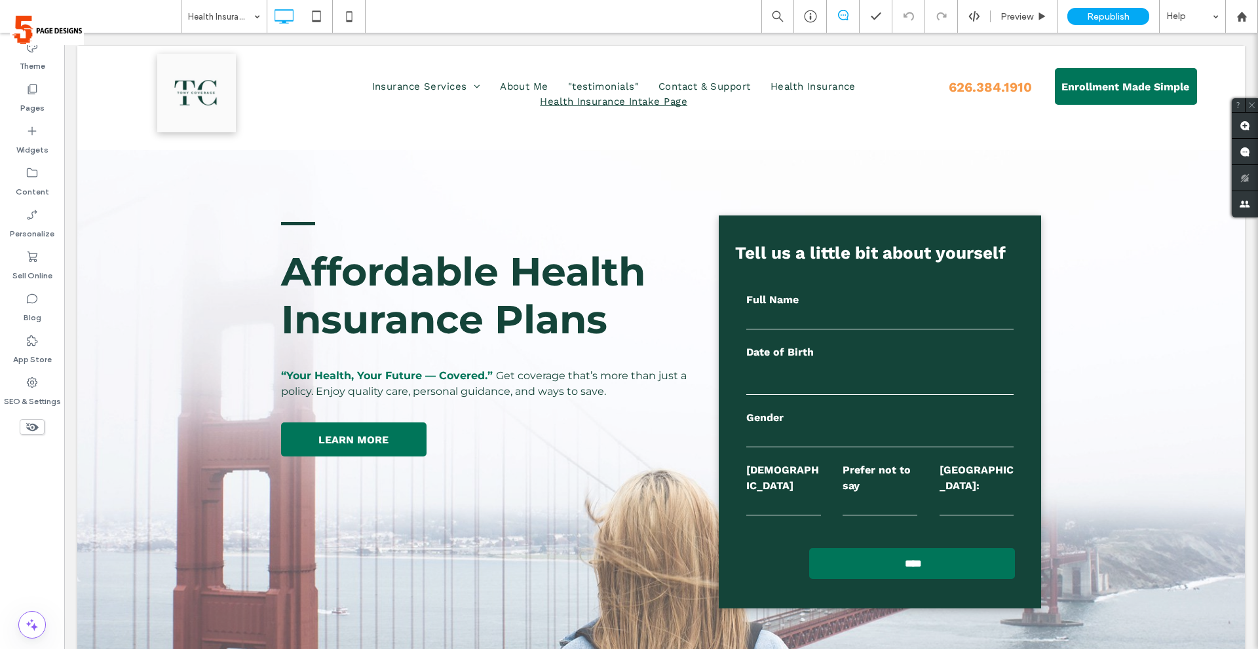
click at [879, 461] on div at bounding box center [629, 324] width 1258 height 649
click at [35, 96] on div at bounding box center [629, 324] width 1258 height 649
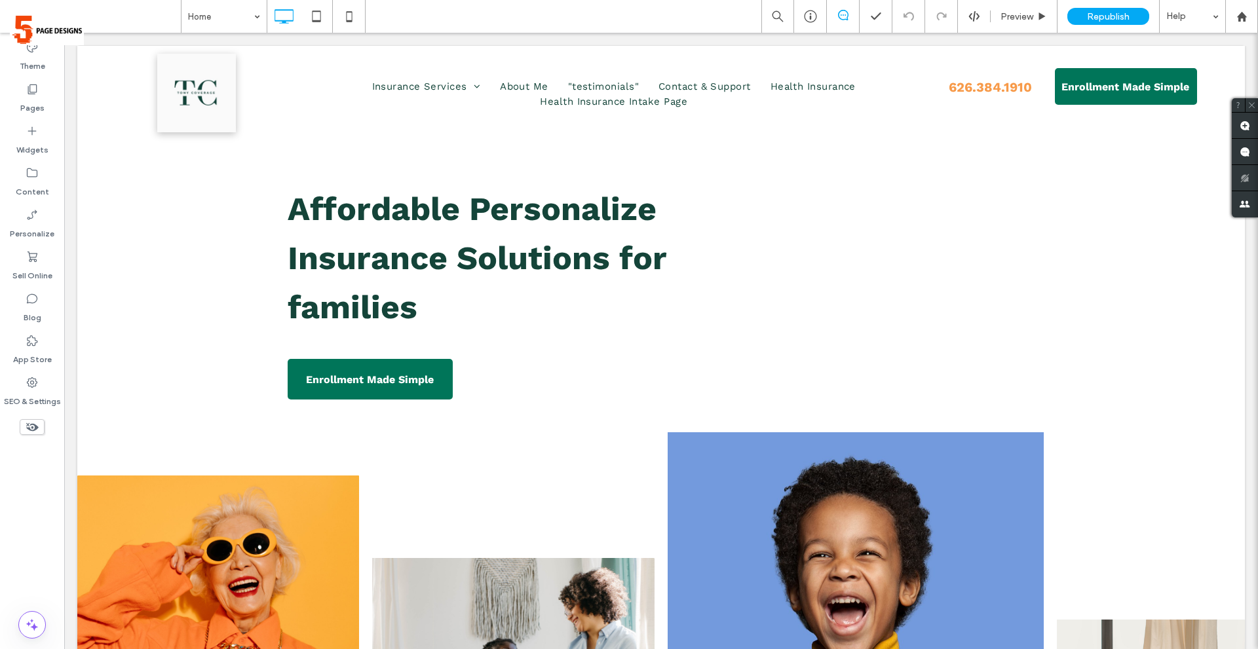
click at [533, 238] on div at bounding box center [629, 324] width 1258 height 649
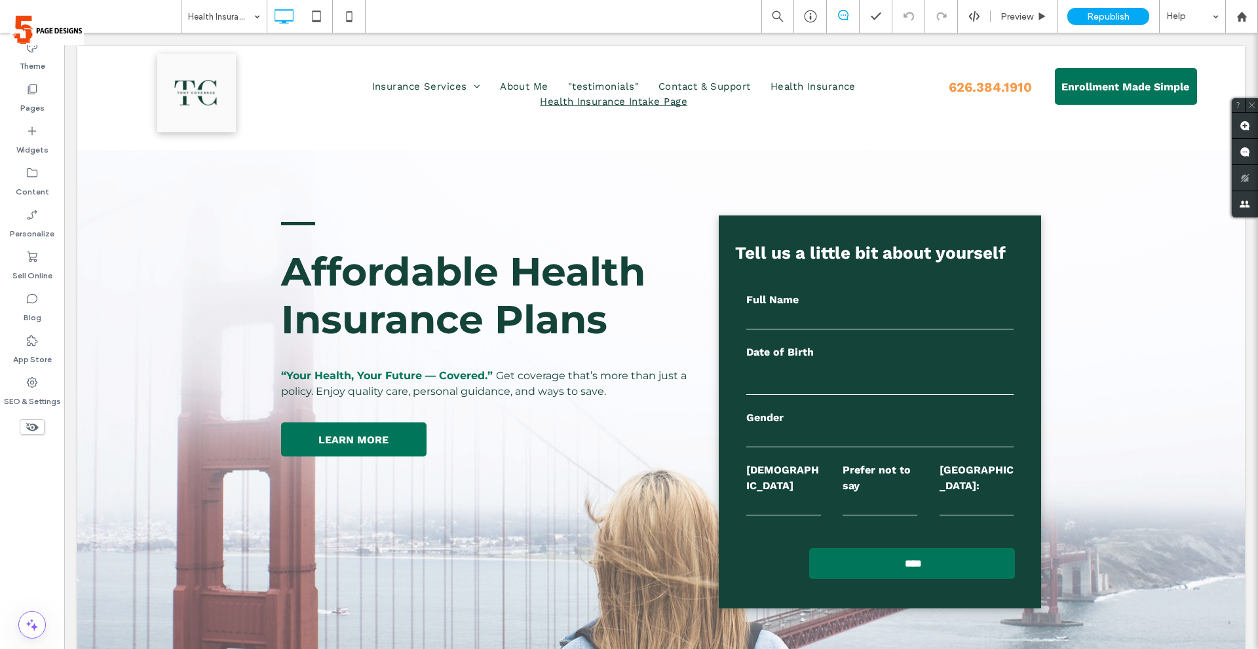
click at [869, 307] on label "Full Name" at bounding box center [879, 300] width 267 height 16
click at [839, 322] on input "text" at bounding box center [879, 320] width 267 height 20
click at [784, 386] on textarea at bounding box center [879, 378] width 267 height 33
click at [781, 440] on select "**********" at bounding box center [879, 438] width 267 height 20
select select "******"
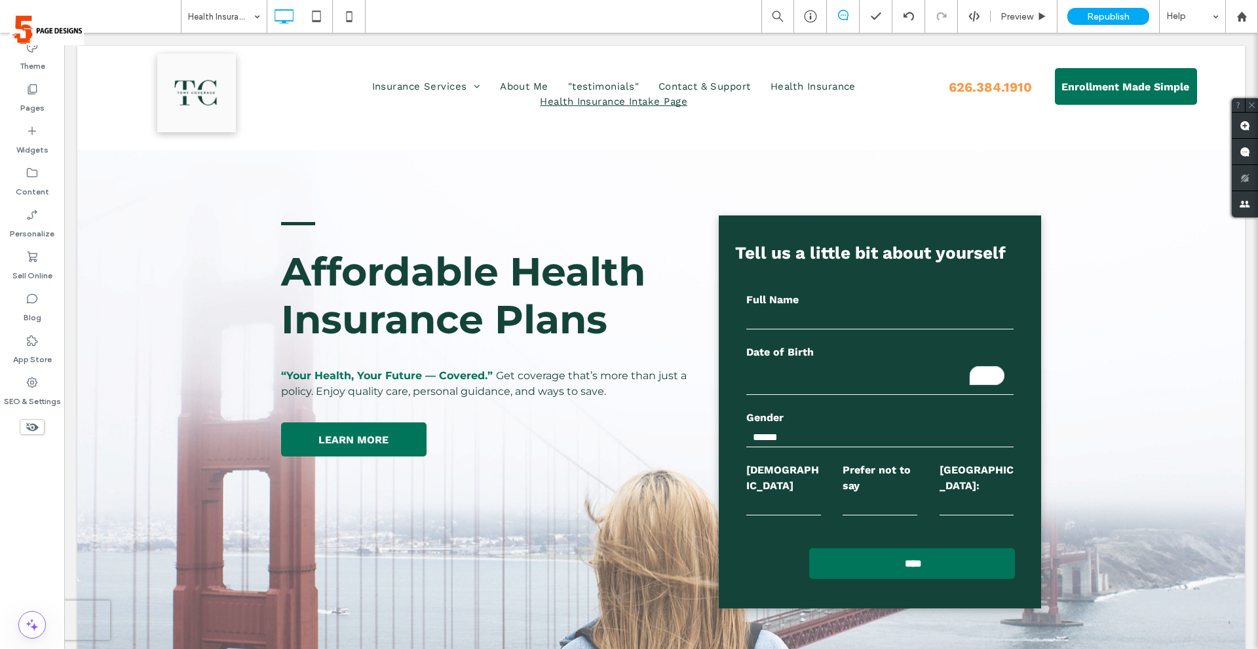
click at [746, 428] on select "**********" at bounding box center [879, 438] width 267 height 20
click at [867, 435] on select "**********" at bounding box center [879, 438] width 267 height 20
click at [873, 415] on label "Gender" at bounding box center [879, 418] width 267 height 16
click at [856, 444] on select "**********" at bounding box center [879, 438] width 267 height 20
click at [872, 389] on textarea "To enrich screen reader interactions, please activate Accessibility in Grammarl…" at bounding box center [879, 378] width 267 height 33
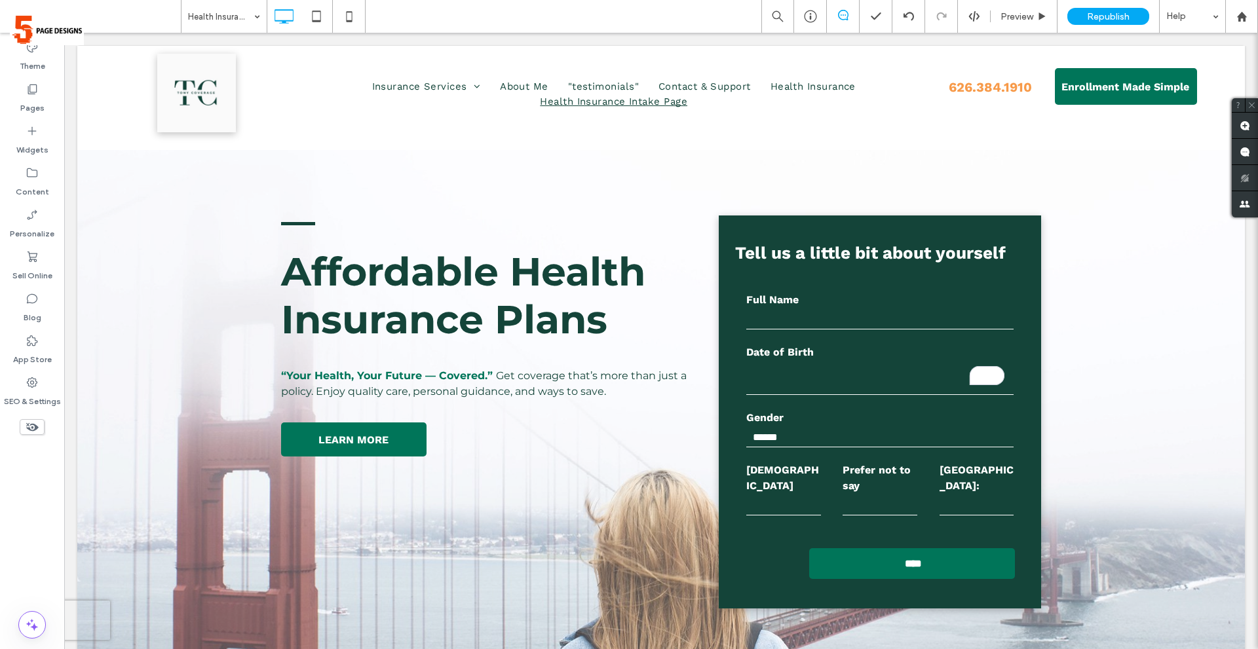
click at [867, 332] on form "**********" at bounding box center [880, 435] width 290 height 333
drag, startPoint x: 867, startPoint y: 320, endPoint x: 867, endPoint y: 328, distance: 7.9
click at [867, 320] on input "text" at bounding box center [879, 320] width 267 height 20
click at [773, 389] on textarea "To enrich screen reader interactions, please activate Accessibility in Grammarl…" at bounding box center [879, 378] width 267 height 33
type textarea "*****"
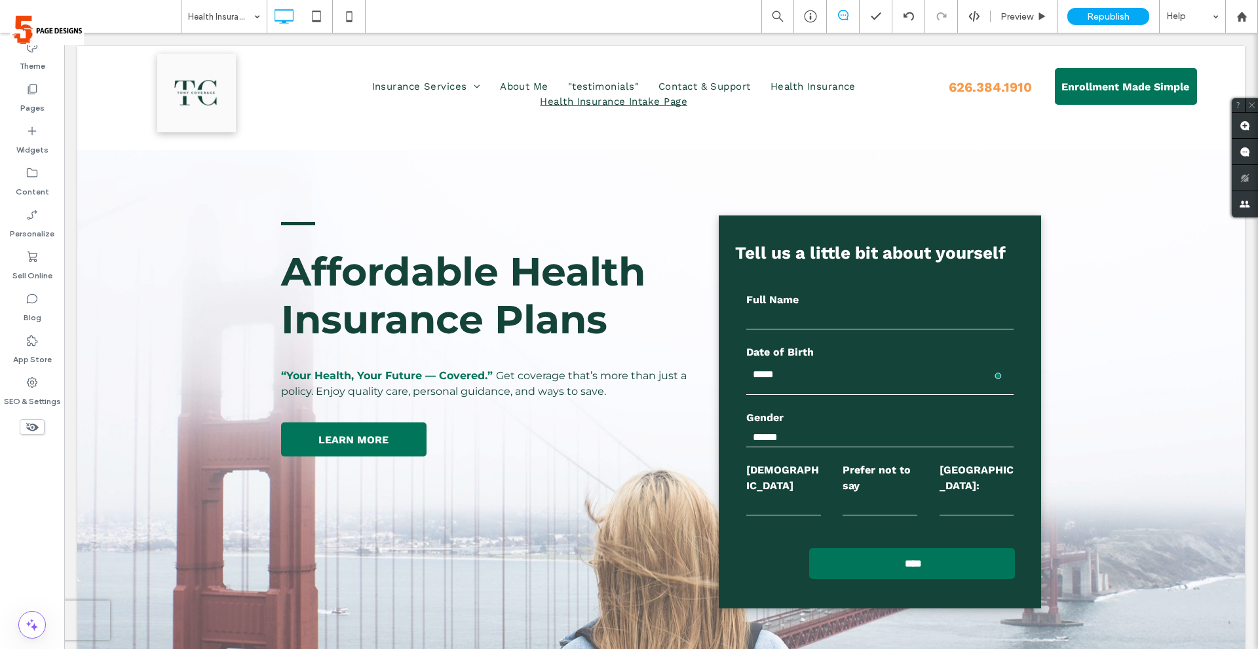
click at [819, 315] on input "text" at bounding box center [879, 320] width 267 height 20
type input "****"
click at [765, 496] on input "text" at bounding box center [783, 506] width 75 height 20
type input "****"
click at [860, 506] on input "text" at bounding box center [880, 506] width 75 height 20
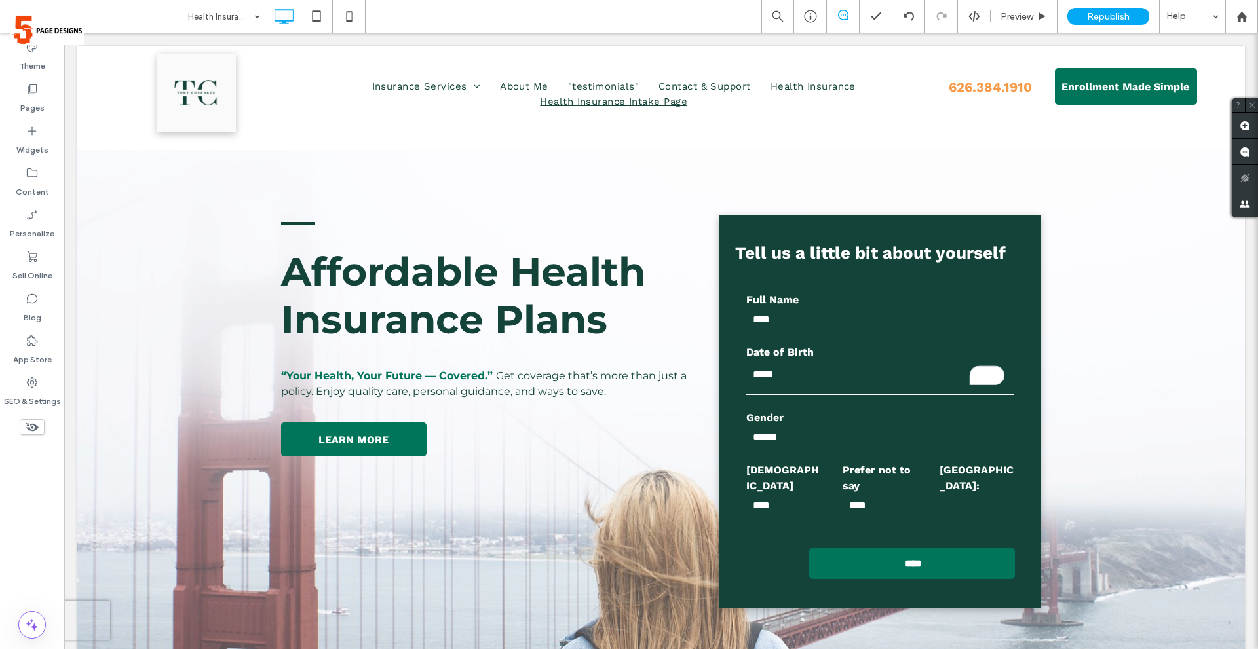
type input "****"
click at [971, 496] on input "text" at bounding box center [977, 506] width 75 height 20
type input "****"
